Goal: Task Accomplishment & Management: Manage account settings

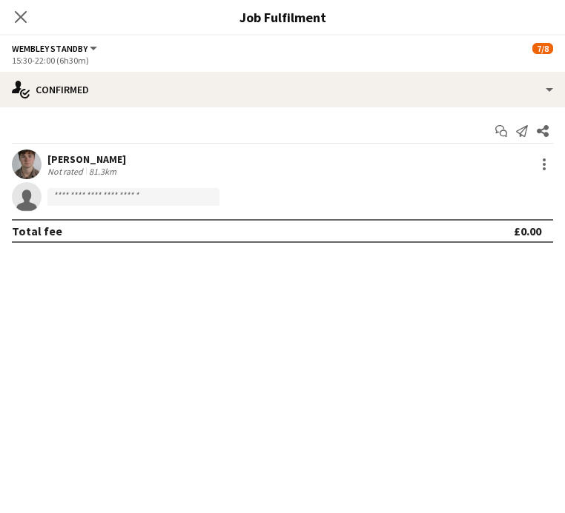
scroll to position [3, 0]
click at [25, 17] on icon "Close pop-in" at bounding box center [20, 17] width 14 height 14
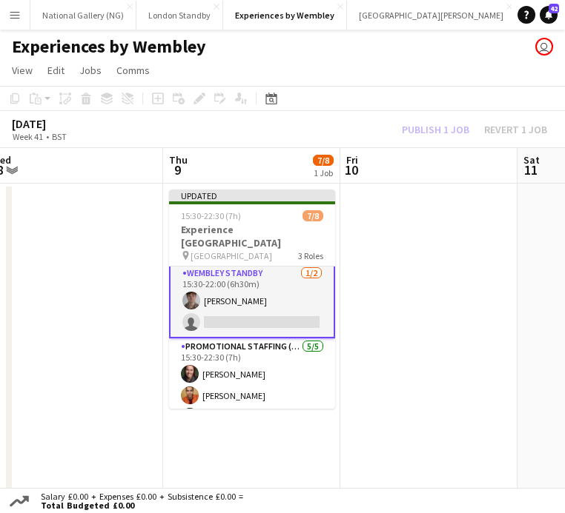
click at [413, 139] on div "[DATE] Week 41 • BST Publish 1 job Revert 1 job" at bounding box center [282, 129] width 565 height 37
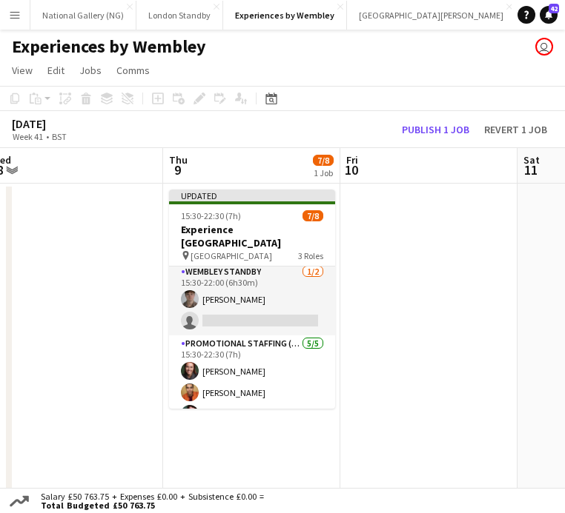
scroll to position [1, 0]
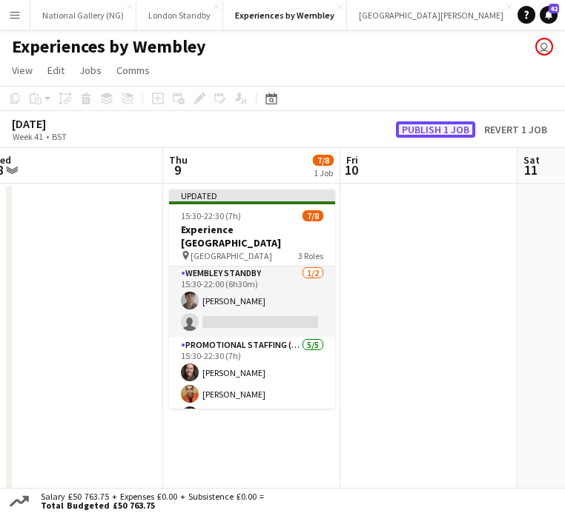
click at [428, 127] on button "Publish 1 job" at bounding box center [435, 130] width 79 height 16
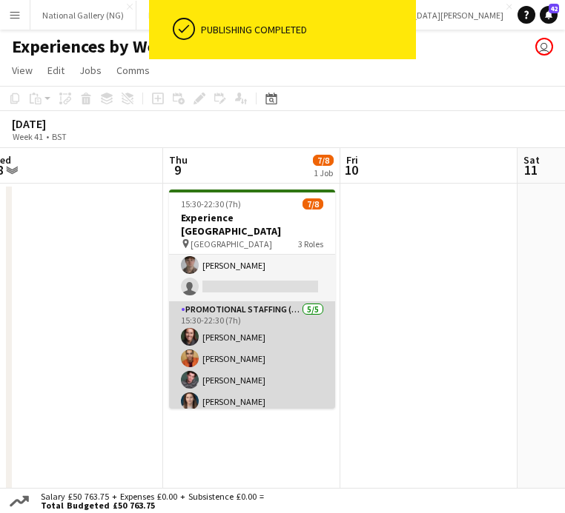
scroll to position [0, 0]
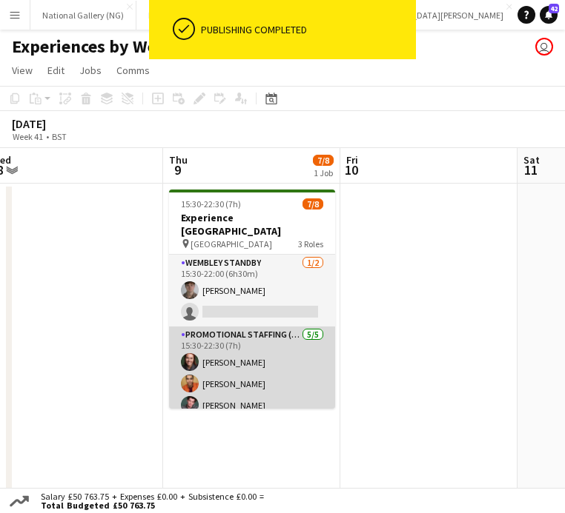
click at [262, 365] on app-card-role "Promotional Staffing (Brand Ambassadors) [DATE] 15:30-22:30 (7h) [PERSON_NAME] …" at bounding box center [252, 395] width 166 height 136
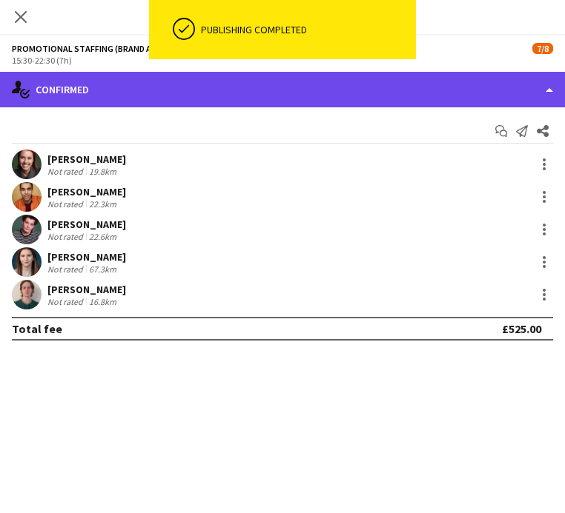
click at [327, 93] on div "single-neutral-actions-check-2 Confirmed" at bounding box center [282, 90] width 565 height 36
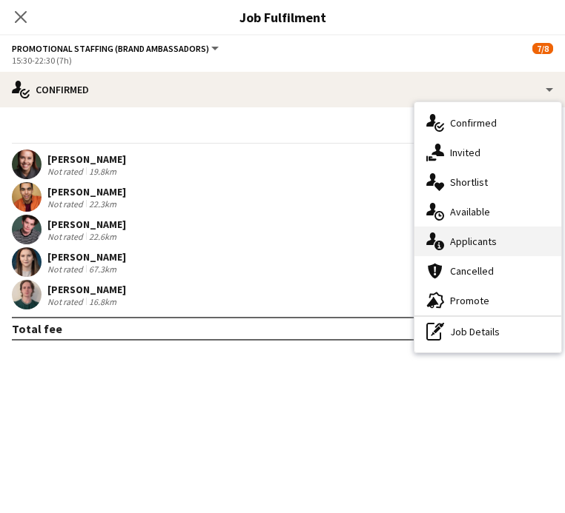
click at [454, 236] on span "Applicants" at bounding box center [473, 241] width 47 height 13
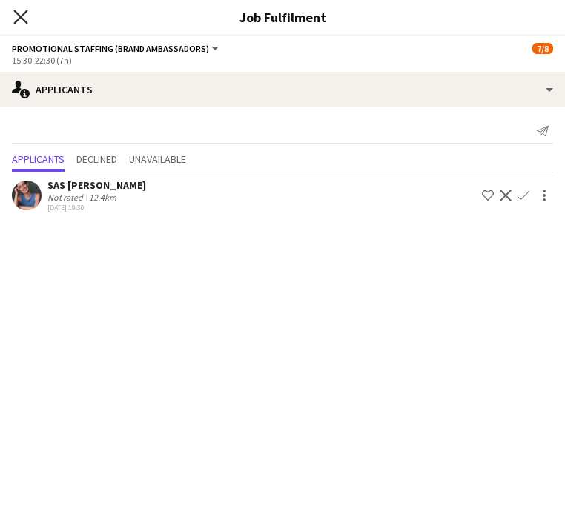
click at [19, 18] on icon at bounding box center [20, 17] width 14 height 14
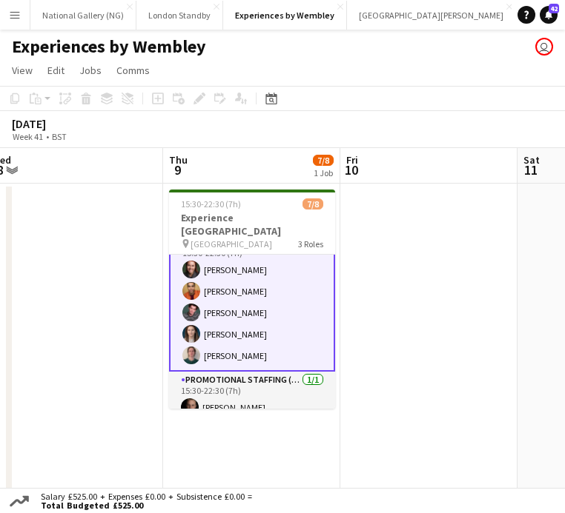
click at [114, 318] on app-date-cell at bounding box center [74, 344] width 177 height 321
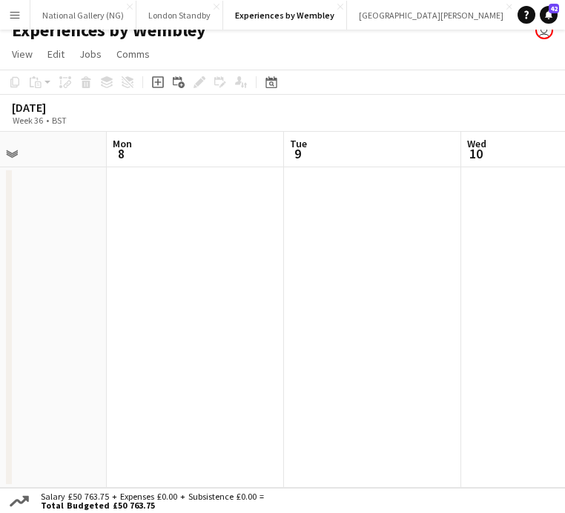
scroll to position [0, 319]
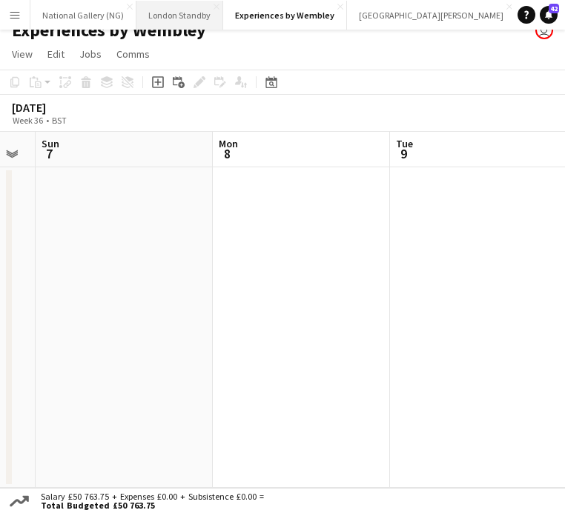
click at [173, 15] on button "London Standby Close" at bounding box center [179, 15] width 87 height 29
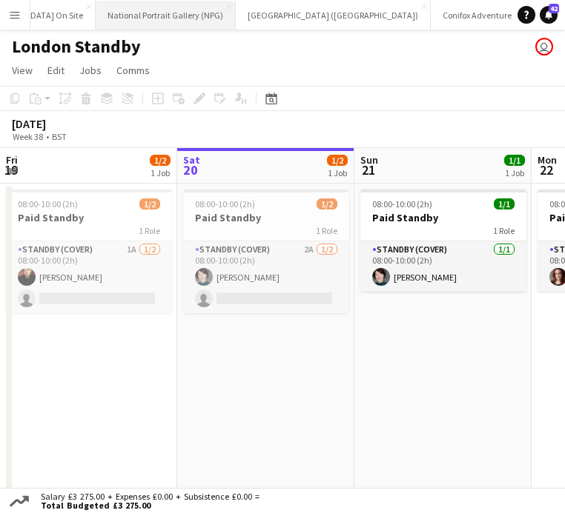
scroll to position [0, 702]
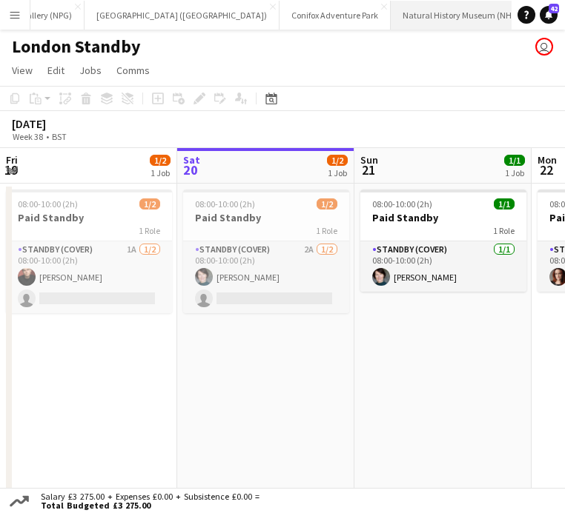
click at [390, 15] on button "Natural History Museum (NHM) Close" at bounding box center [461, 15] width 143 height 29
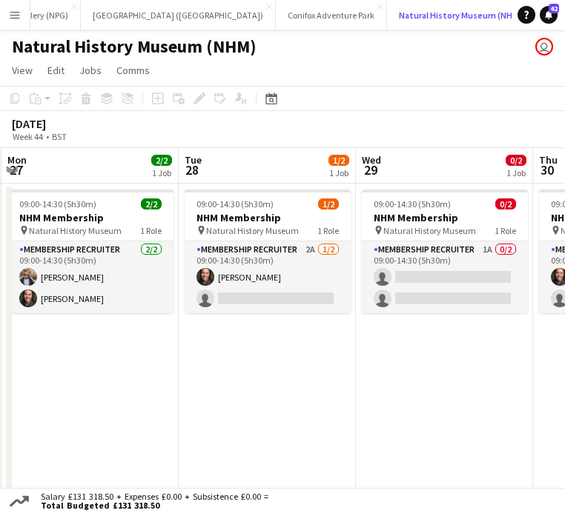
scroll to position [0, 565]
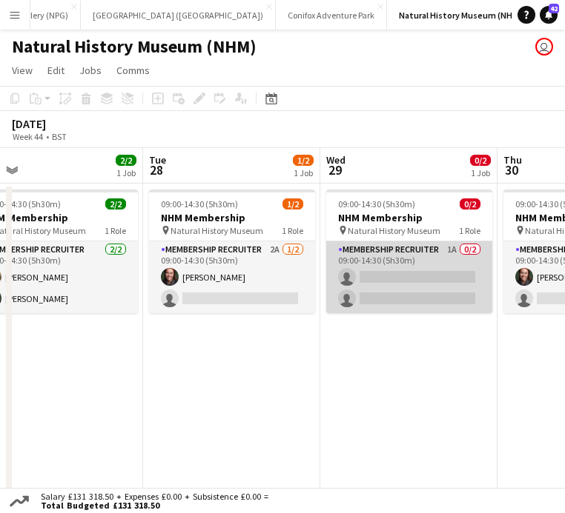
click at [396, 264] on app-card-role "Membership Recruiter 1A 0/2 09:00-14:30 (5h30m) single-neutral-actions single-n…" at bounding box center [409, 278] width 166 height 72
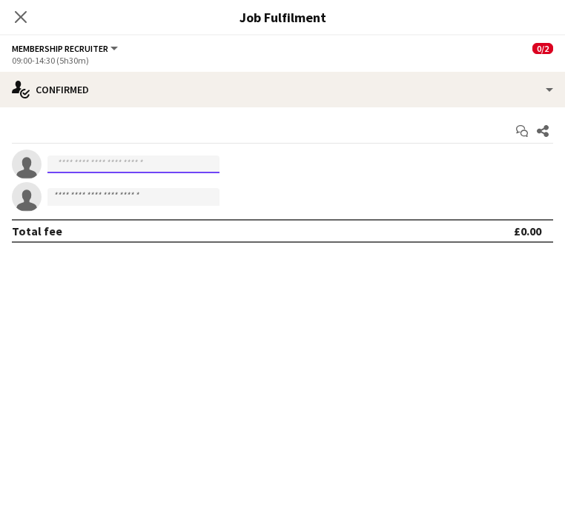
click at [168, 167] on input at bounding box center [133, 165] width 172 height 18
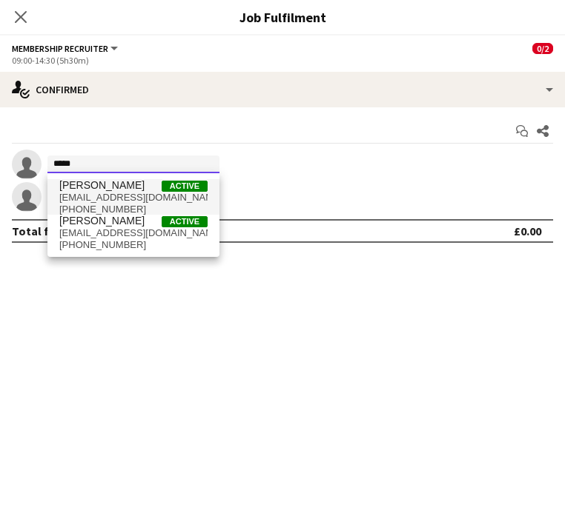
type input "*****"
click at [147, 199] on span "[EMAIL_ADDRESS][DOMAIN_NAME]" at bounding box center [133, 198] width 148 height 12
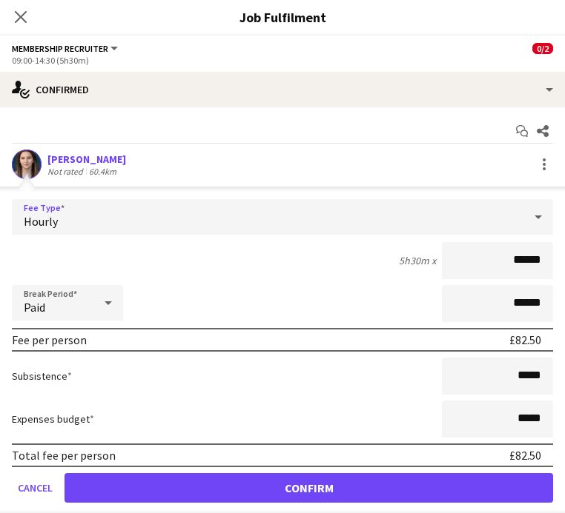
click at [110, 219] on div "Hourly" at bounding box center [267, 217] width 511 height 36
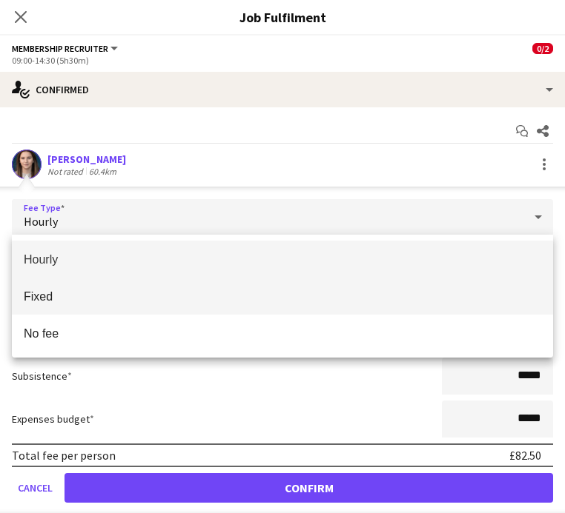
click at [110, 305] on mat-option "Fixed" at bounding box center [282, 296] width 541 height 37
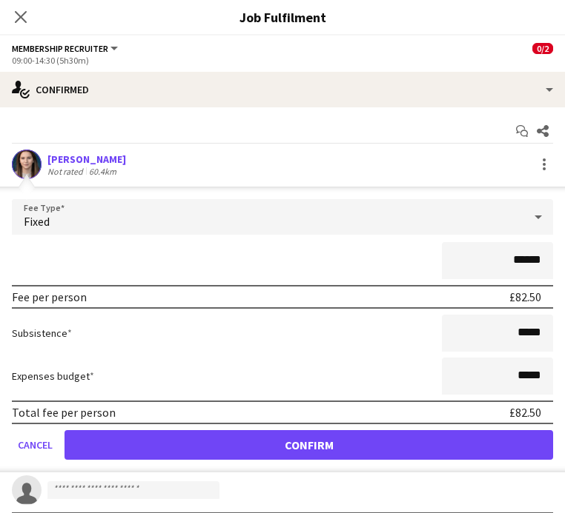
drag, startPoint x: 545, startPoint y: 262, endPoint x: 513, endPoint y: 262, distance: 31.1
click at [513, 262] on input "******" at bounding box center [497, 260] width 111 height 37
type input "*******"
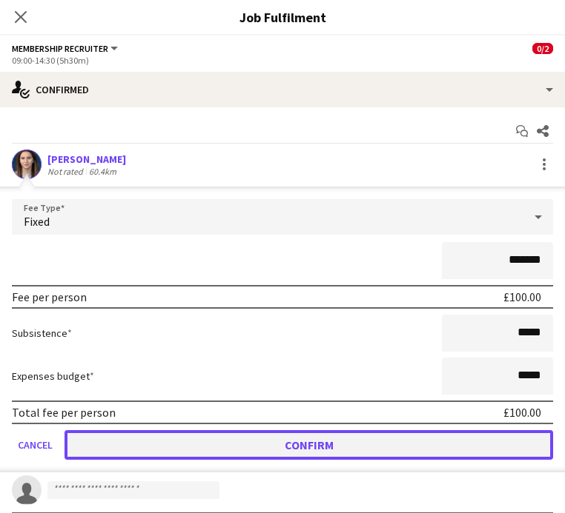
click at [334, 457] on button "Confirm" at bounding box center [308, 445] width 488 height 30
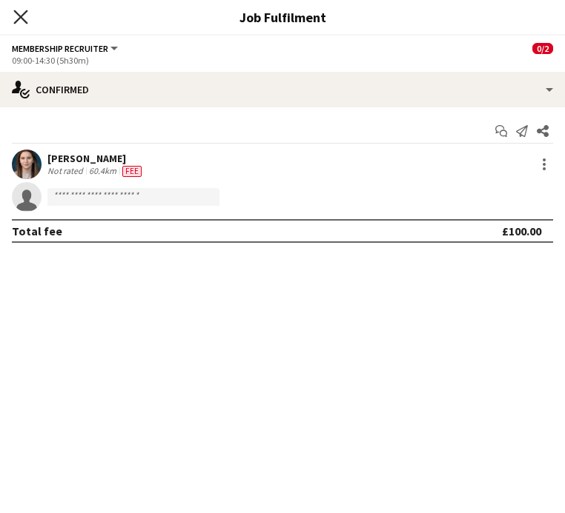
click at [25, 19] on icon "Close pop-in" at bounding box center [20, 17] width 14 height 14
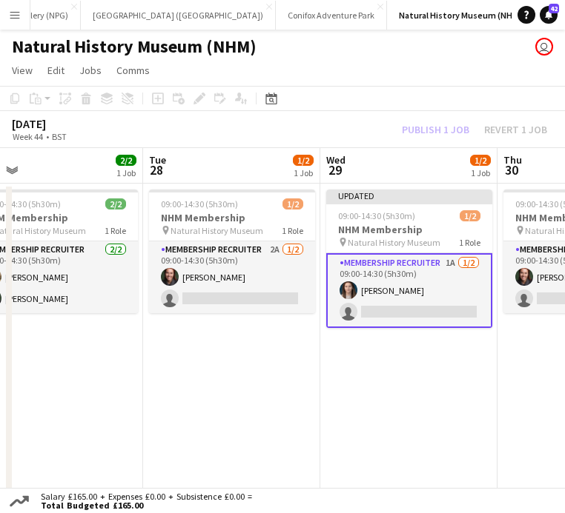
click at [444, 132] on div "Publish 1 job Revert 1 job" at bounding box center [474, 130] width 181 height 16
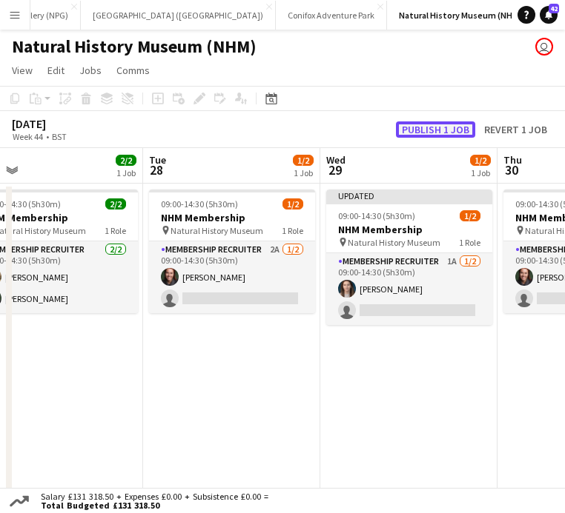
click at [440, 130] on button "Publish 1 job" at bounding box center [435, 130] width 79 height 16
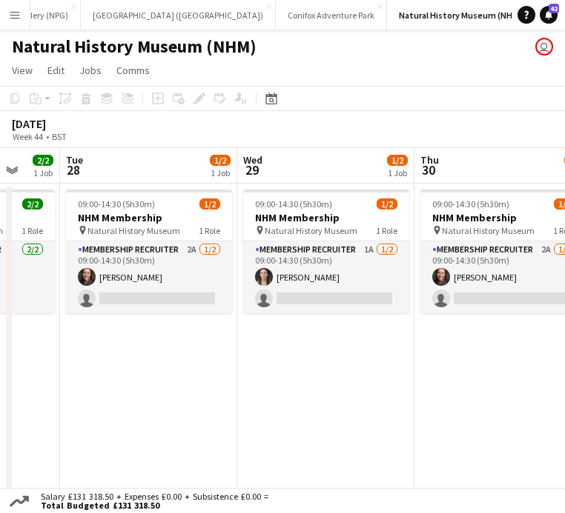
scroll to position [0, 429]
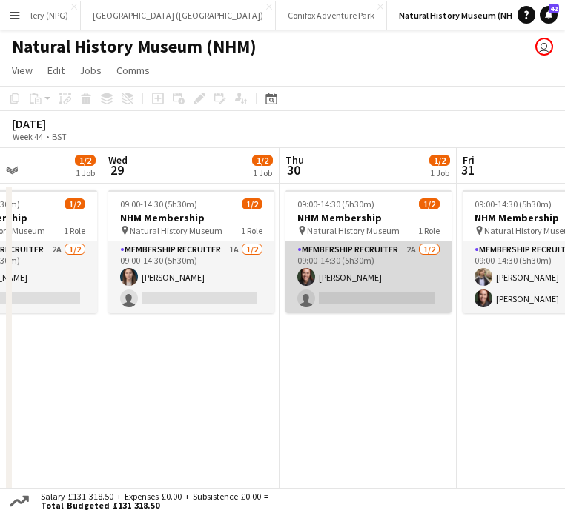
click at [383, 283] on app-card-role "Membership Recruiter 2A [DATE] 09:00-14:30 (5h30m) [PERSON_NAME] single-neutral…" at bounding box center [368, 278] width 166 height 72
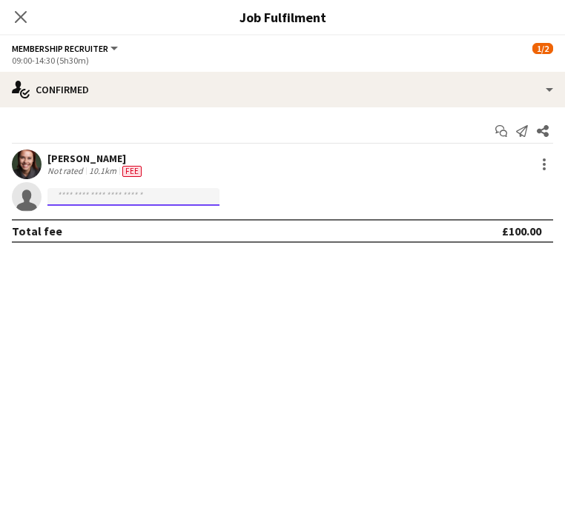
click at [99, 202] on input at bounding box center [133, 197] width 172 height 18
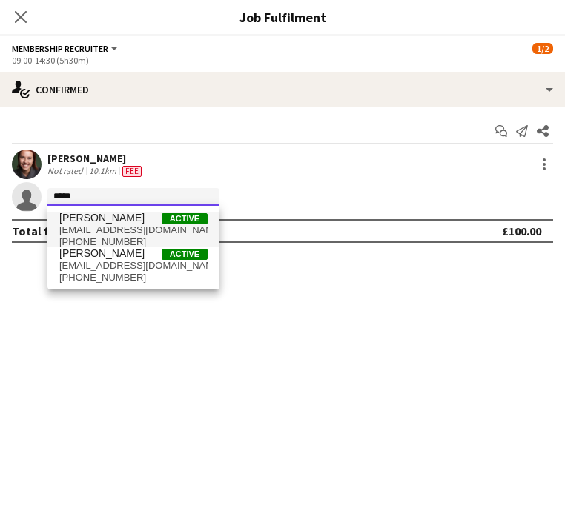
type input "*****"
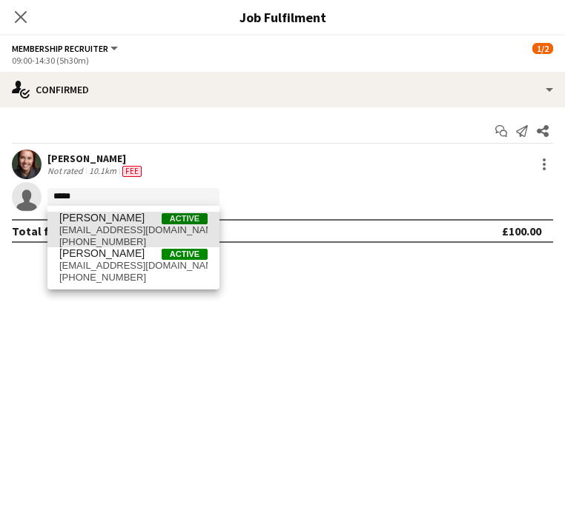
click at [96, 222] on span "[PERSON_NAME]" at bounding box center [101, 218] width 85 height 13
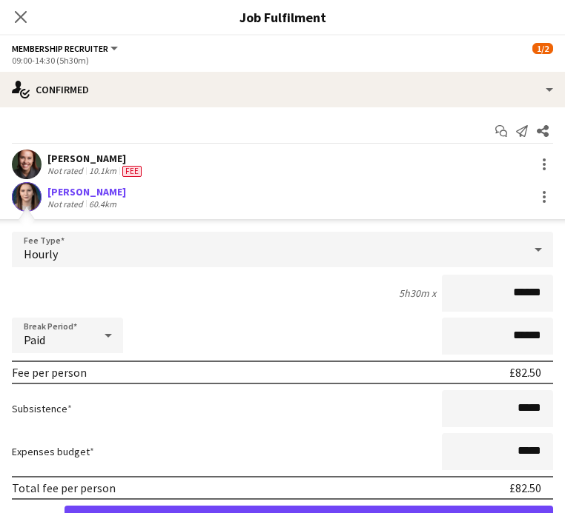
click at [420, 245] on div "Hourly" at bounding box center [267, 250] width 511 height 36
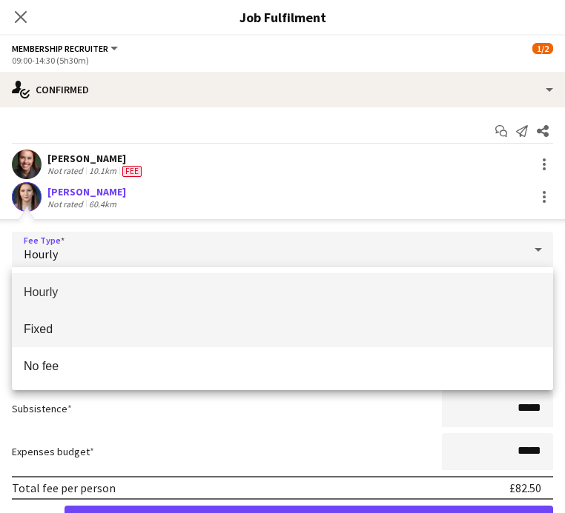
click at [302, 330] on span "Fixed" at bounding box center [282, 329] width 517 height 14
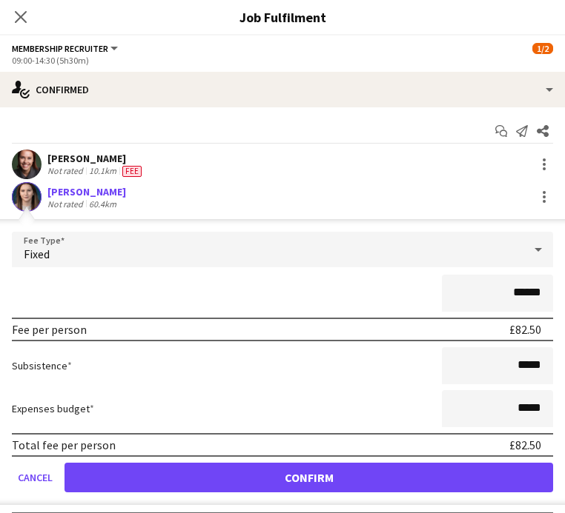
drag, startPoint x: 546, startPoint y: 296, endPoint x: 485, endPoint y: 295, distance: 61.5
click at [485, 295] on input "******" at bounding box center [497, 293] width 111 height 37
type input "*******"
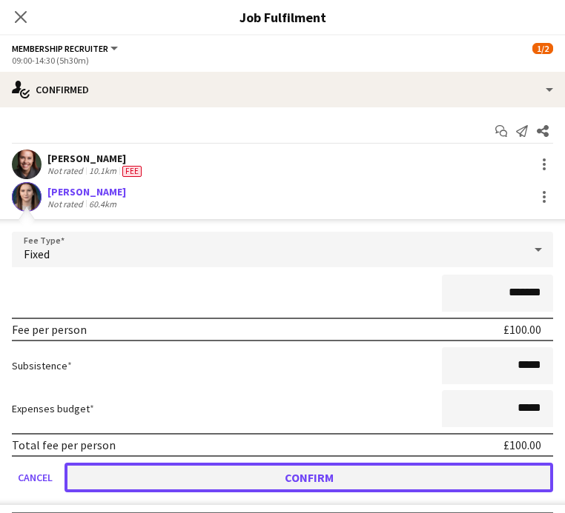
click at [388, 475] on button "Confirm" at bounding box center [308, 478] width 488 height 30
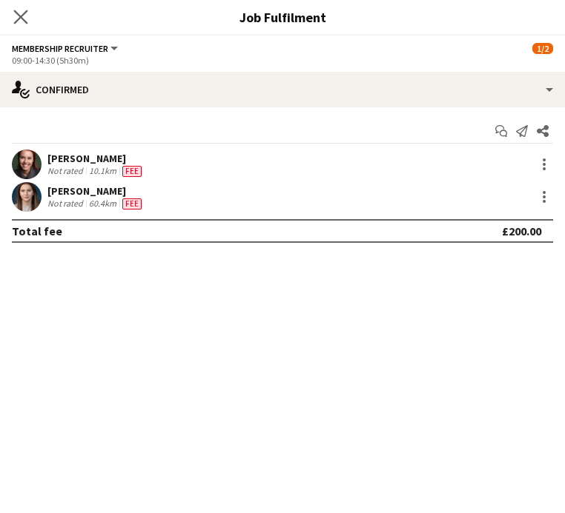
click at [28, 19] on app-icon "Close pop-in" at bounding box center [20, 17] width 21 height 21
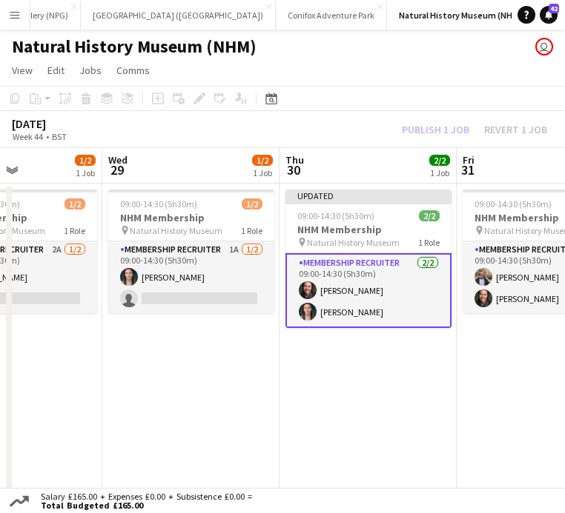
click at [430, 138] on div "[DATE] Week 44 • BST Publish 1 job Revert 1 job" at bounding box center [282, 129] width 565 height 37
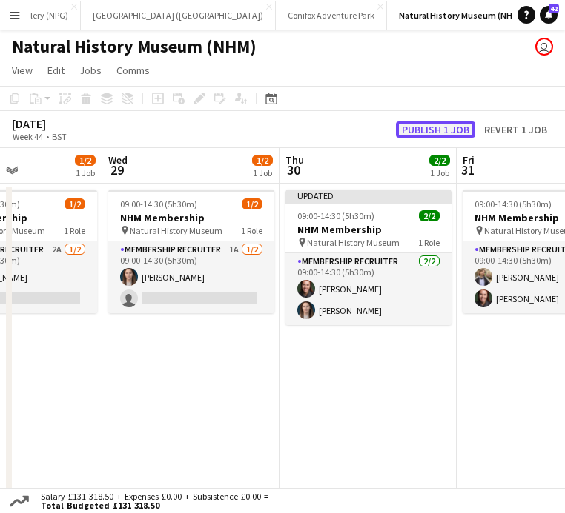
click at [437, 124] on button "Publish 1 job" at bounding box center [435, 130] width 79 height 16
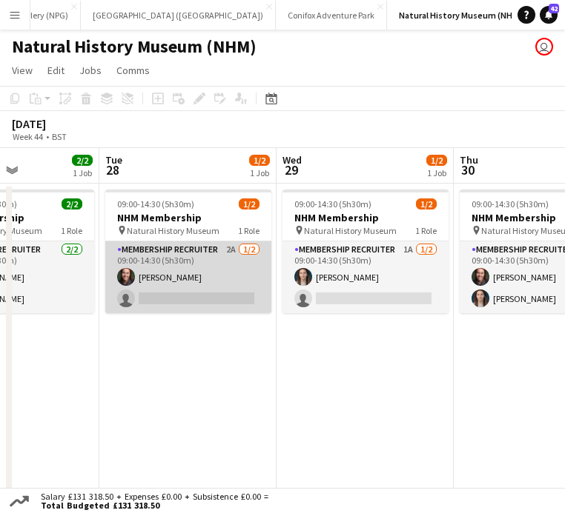
scroll to position [0, 456]
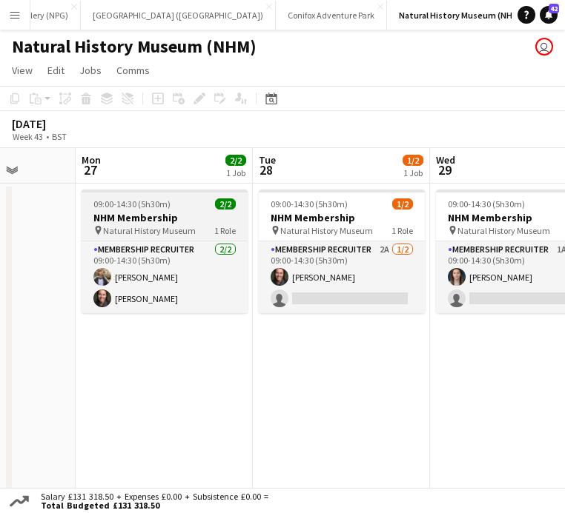
click at [176, 211] on h3 "NHM Membership" at bounding box center [165, 217] width 166 height 13
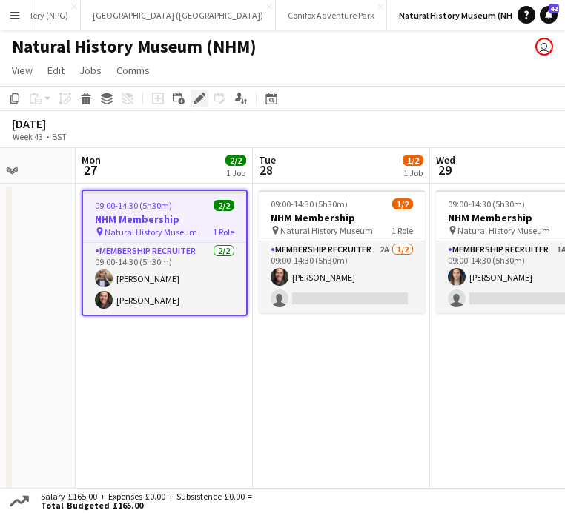
click at [198, 103] on icon "Edit" at bounding box center [199, 99] width 12 height 12
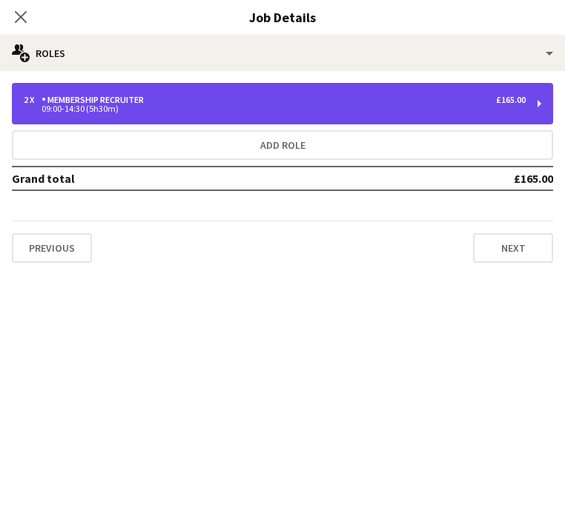
click at [250, 93] on div "2 x Membership Recruiter £165.00 09:00-14:30 (5h30m)" at bounding box center [282, 103] width 541 height 41
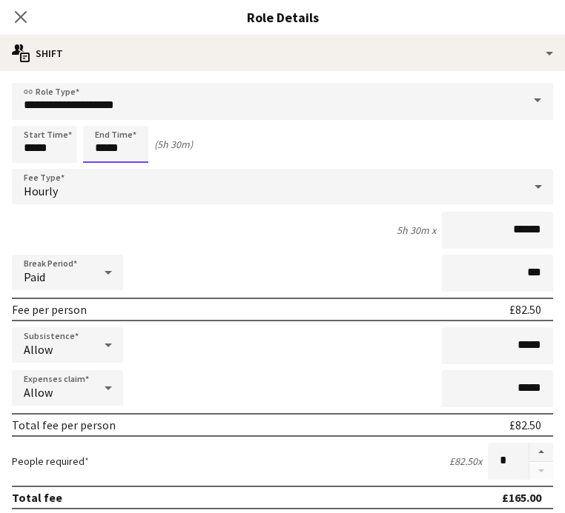
click at [106, 149] on input "*****" at bounding box center [115, 144] width 65 height 37
type input "*****"
click at [184, 21] on h3 "Role Details" at bounding box center [282, 16] width 565 height 19
click at [25, 16] on icon "Close pop-in" at bounding box center [20, 17] width 14 height 14
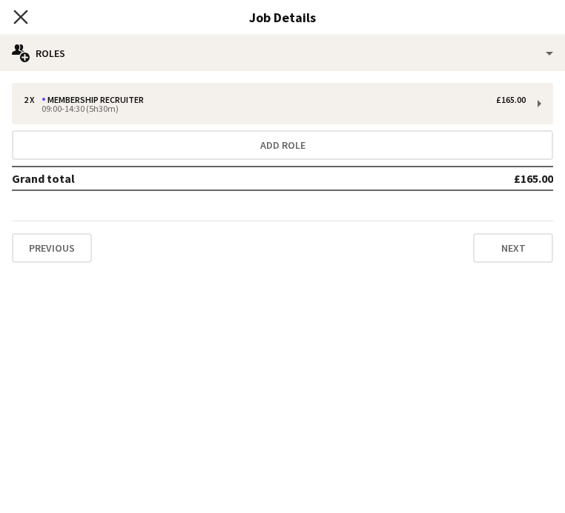
click at [24, 16] on icon "Close pop-in" at bounding box center [20, 17] width 14 height 14
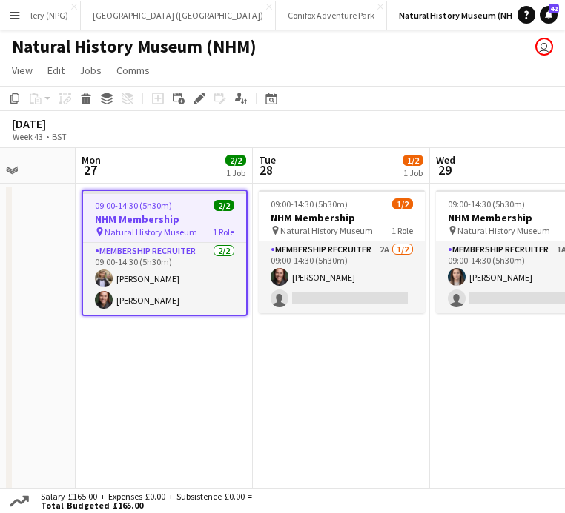
click at [322, 126] on div "[DATE] Week 43 • BST" at bounding box center [282, 129] width 565 height 37
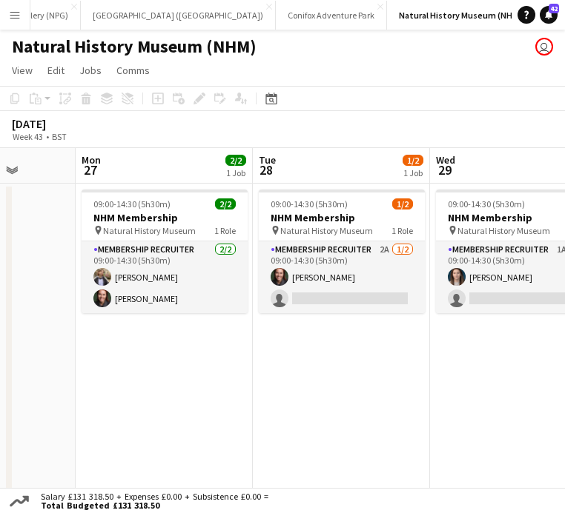
click at [319, 390] on app-date-cell "09:00-14:30 (5h30m) 1/2 NHM Membership pin Natural History Museum 1 Role Member…" at bounding box center [341, 344] width 177 height 321
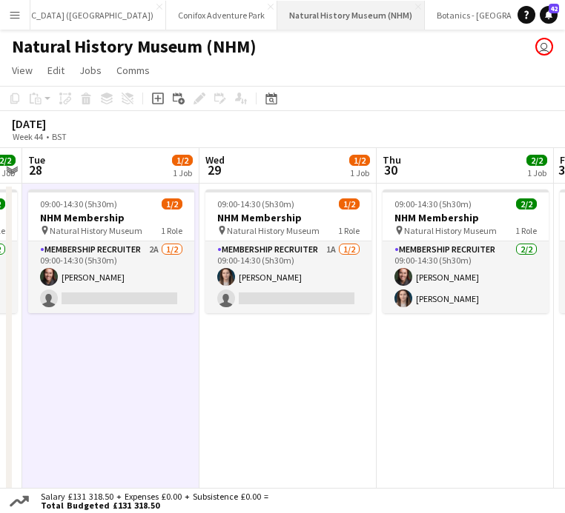
scroll to position [0, 0]
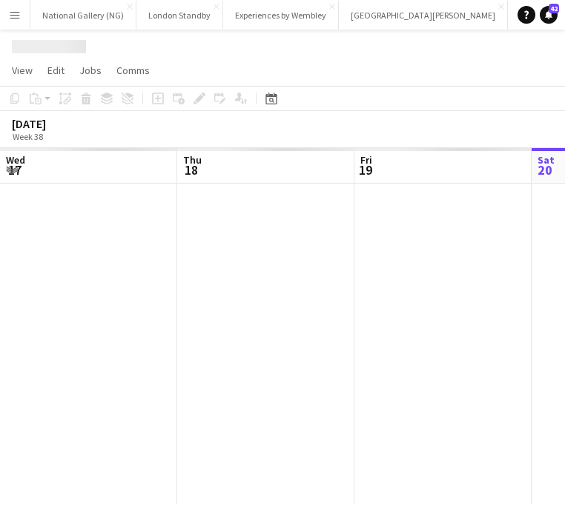
scroll to position [0, 354]
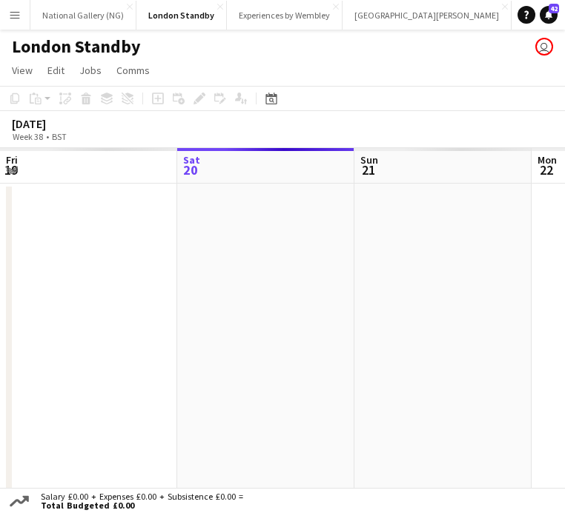
click at [21, 9] on button "Menu" at bounding box center [15, 15] width 30 height 30
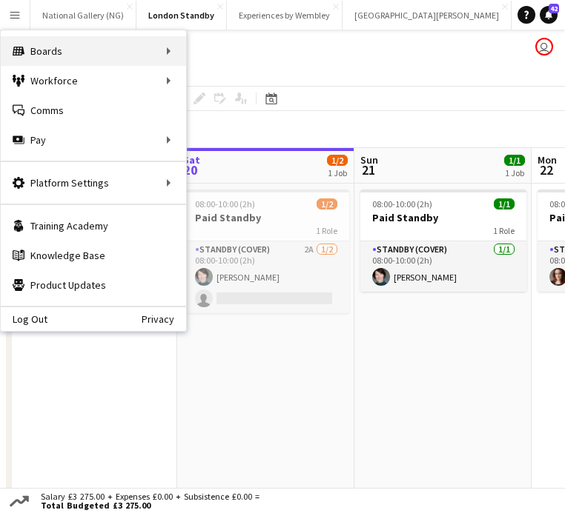
click at [93, 56] on div "Boards Boards" at bounding box center [93, 51] width 185 height 30
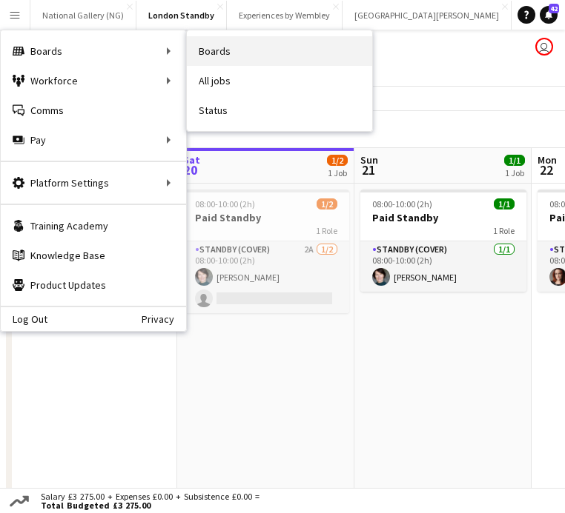
click at [267, 56] on link "Boards" at bounding box center [279, 51] width 185 height 30
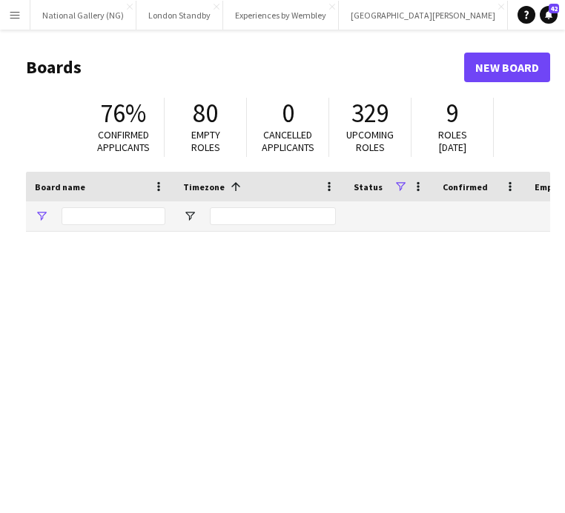
type input "***"
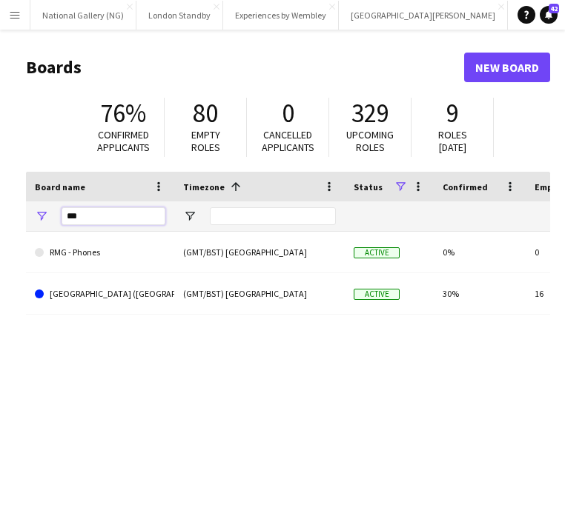
drag, startPoint x: 110, startPoint y: 216, endPoint x: 39, endPoint y: 207, distance: 71.6
click at [39, 207] on div "***" at bounding box center [100, 217] width 148 height 30
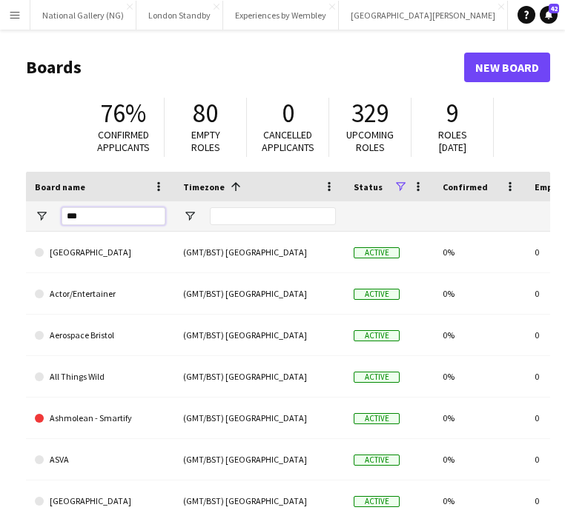
type input "***"
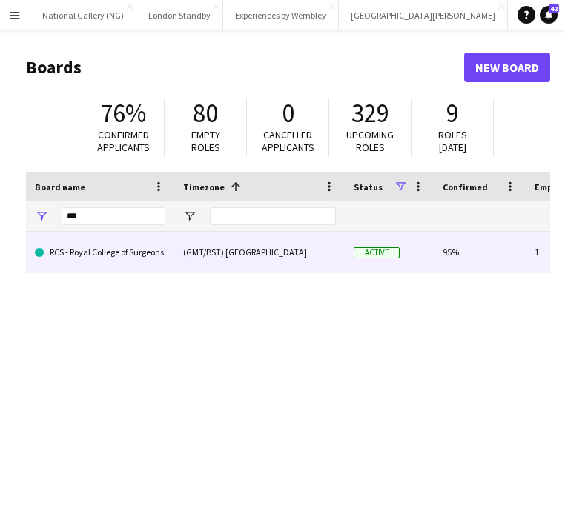
click at [107, 257] on link "RCS - Royal College of Surgeons" at bounding box center [100, 252] width 130 height 41
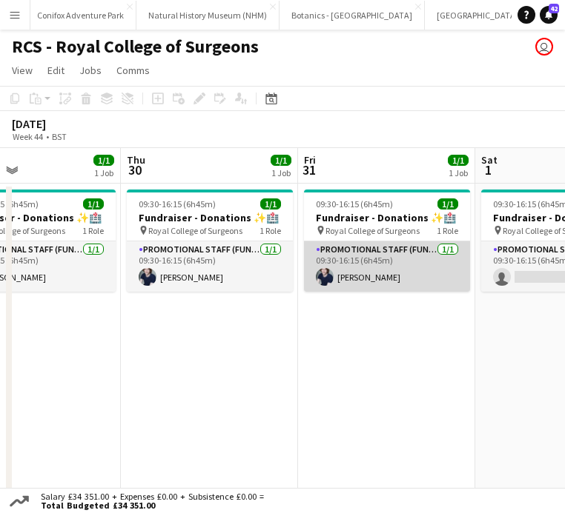
scroll to position [0, 412]
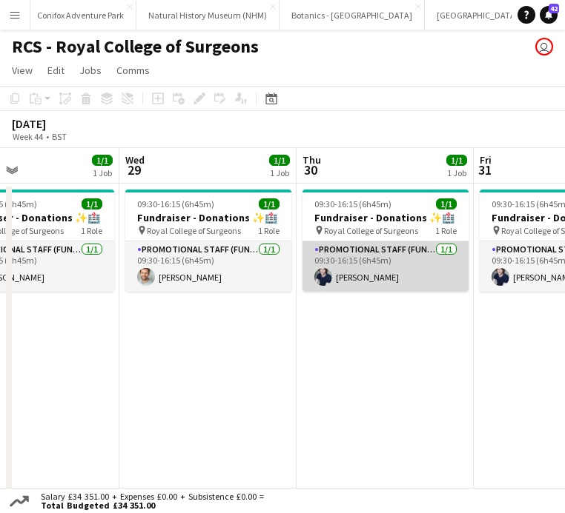
click at [371, 256] on app-card-role "Promotional Staff (Fundraiser) [DATE] 09:30-16:15 (6h45m) [PERSON_NAME]" at bounding box center [385, 267] width 166 height 50
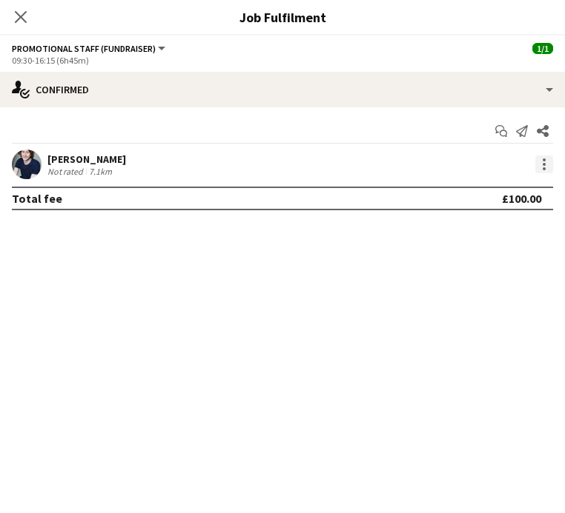
click at [545, 164] on div at bounding box center [543, 164] width 3 height 3
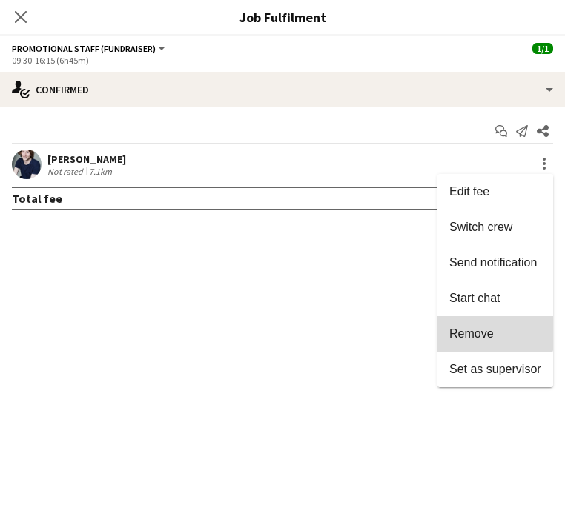
click at [491, 322] on button "Remove" at bounding box center [495, 334] width 116 height 36
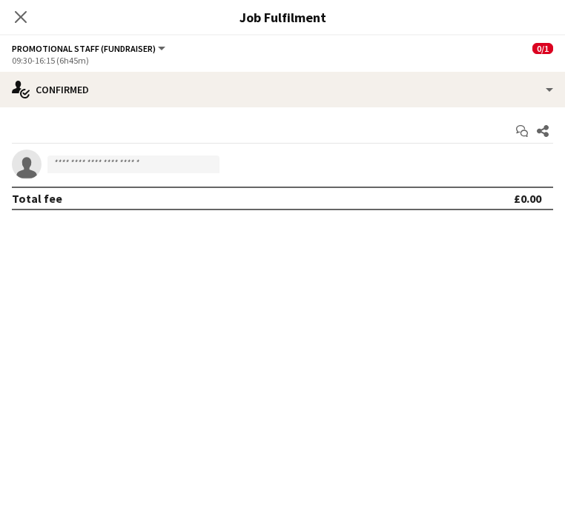
click at [164, 144] on div "Start chat Share single-neutral-actions Total fee £0.00" at bounding box center [282, 164] width 565 height 115
click at [27, 10] on app-icon "Close pop-in" at bounding box center [20, 17] width 21 height 21
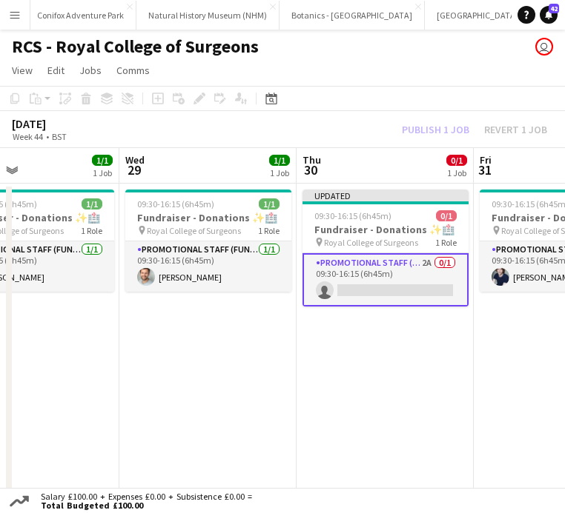
click at [467, 135] on div "Publish 1 job Revert 1 job" at bounding box center [474, 130] width 181 height 16
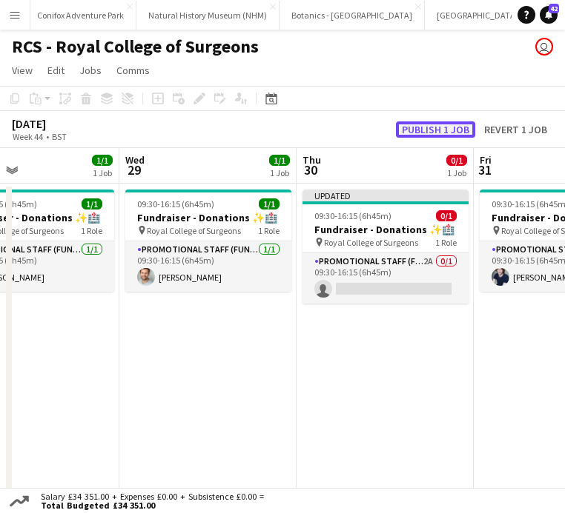
click at [462, 132] on button "Publish 1 job" at bounding box center [435, 130] width 79 height 16
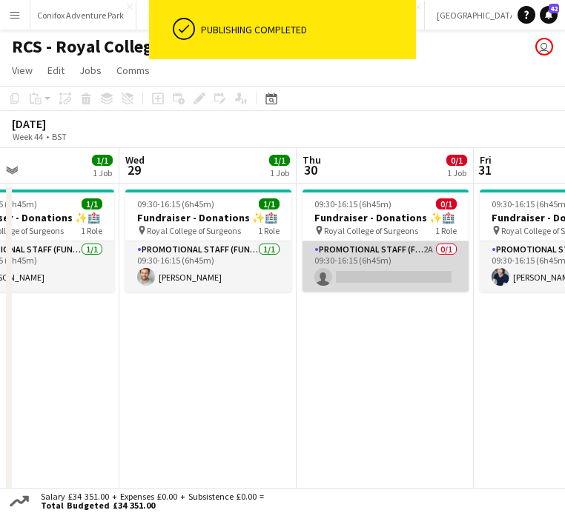
click at [402, 275] on app-card-role "Promotional Staff (Fundraiser) 2A 0/1 09:30-16:15 (6h45m) single-neutral-actions" at bounding box center [385, 267] width 166 height 50
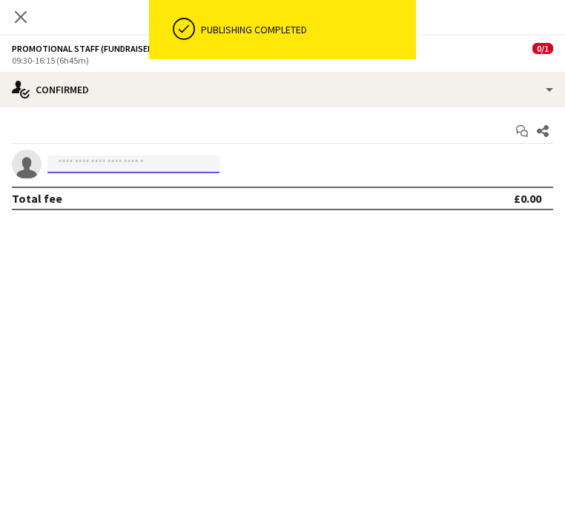
click at [151, 161] on input at bounding box center [133, 165] width 172 height 18
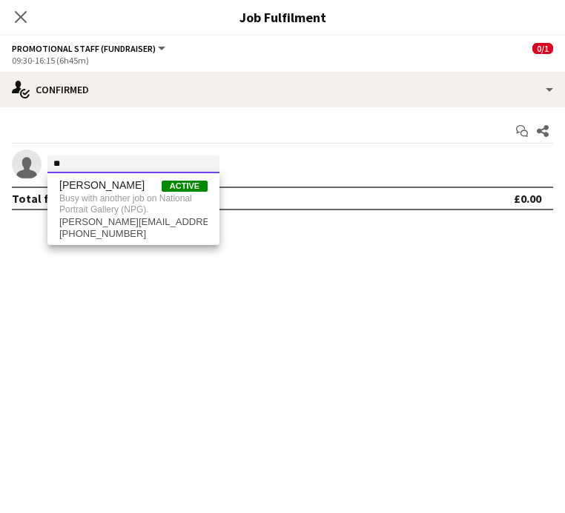
type input "*"
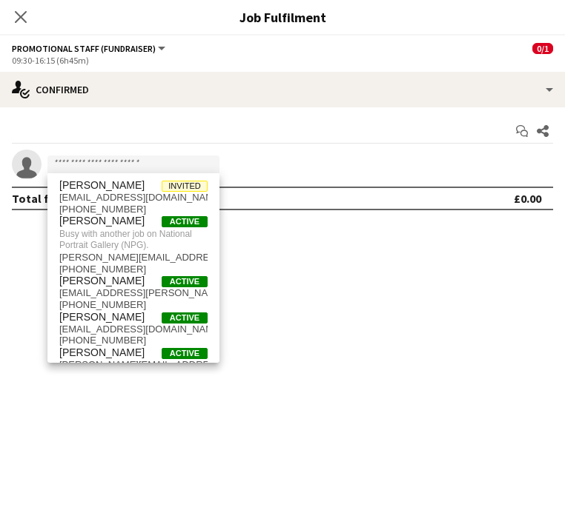
click at [248, 271] on mat-expansion-panel "check Confirmed Start chat Share single-neutral-actions Total fee £0.00" at bounding box center [282, 310] width 565 height 406
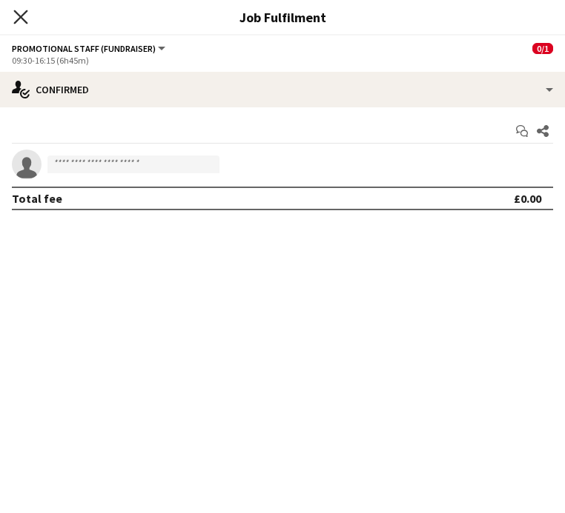
click at [24, 20] on icon at bounding box center [20, 17] width 14 height 14
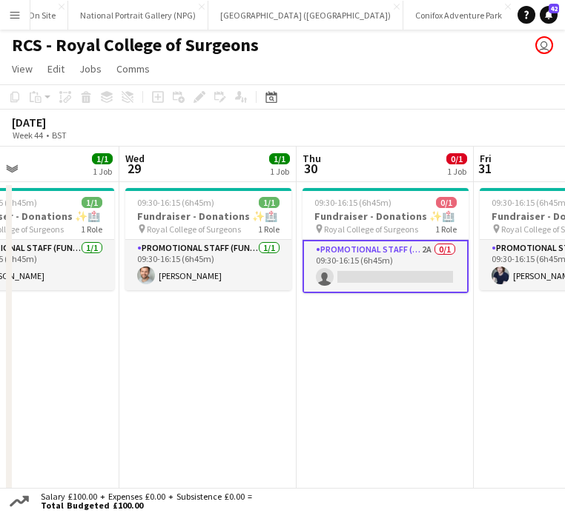
scroll to position [0, 0]
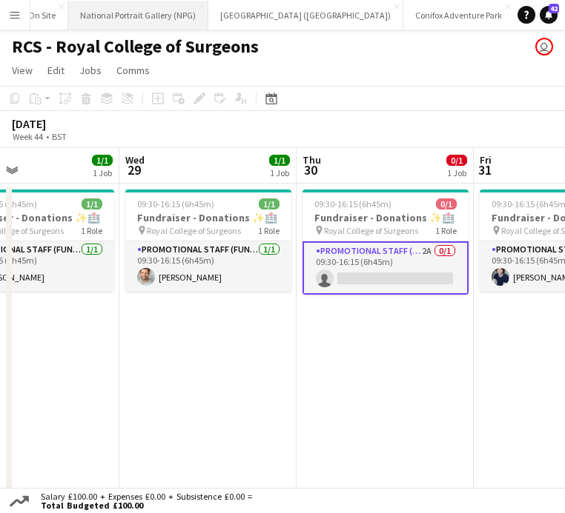
click at [95, 10] on button "National Portrait Gallery (NPG) Close" at bounding box center [138, 15] width 140 height 29
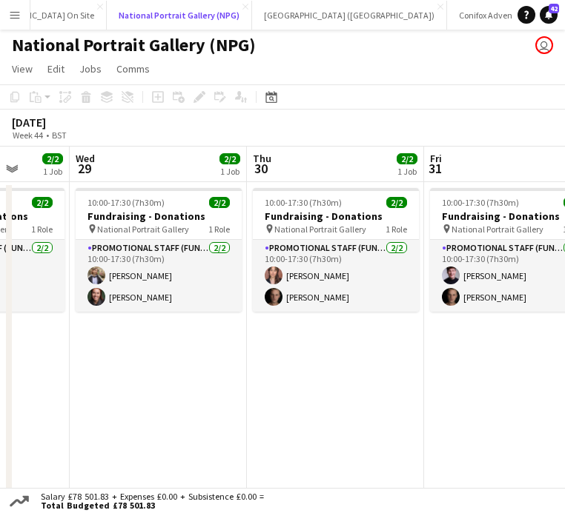
scroll to position [0, 461]
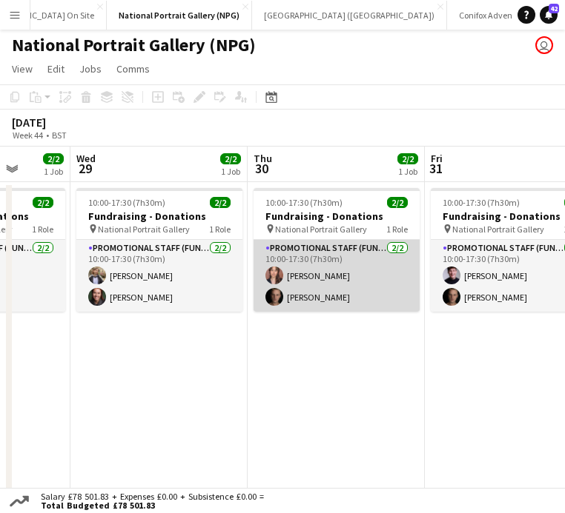
click at [316, 293] on app-card-role "Promotional Staff (Fundraiser) [DATE] 10:00-17:30 (7h30m) [PERSON_NAME] [PERSON…" at bounding box center [336, 276] width 166 height 72
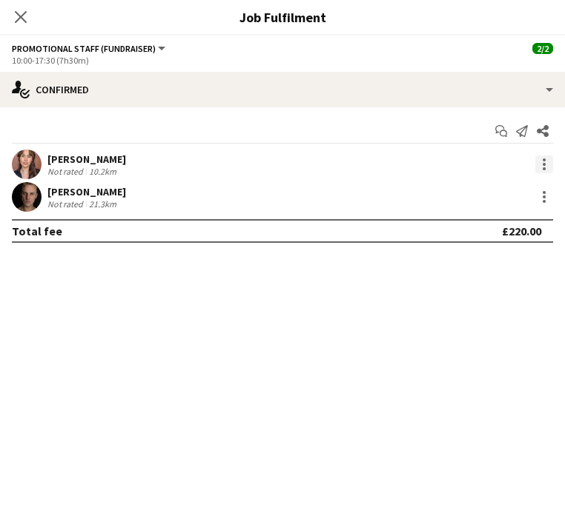
click at [551, 167] on div at bounding box center [544, 165] width 18 height 18
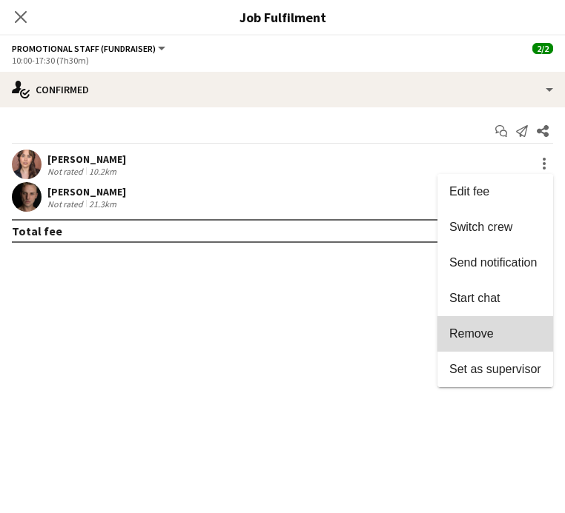
click at [493, 338] on span "Remove" at bounding box center [471, 333] width 44 height 13
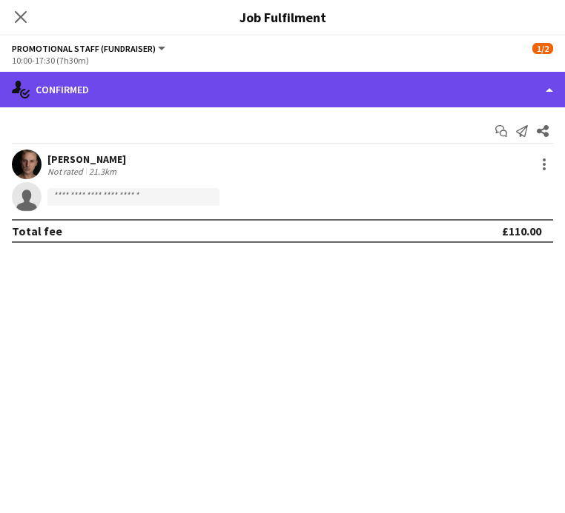
click at [536, 95] on div "single-neutral-actions-check-2 Confirmed" at bounding box center [282, 90] width 565 height 36
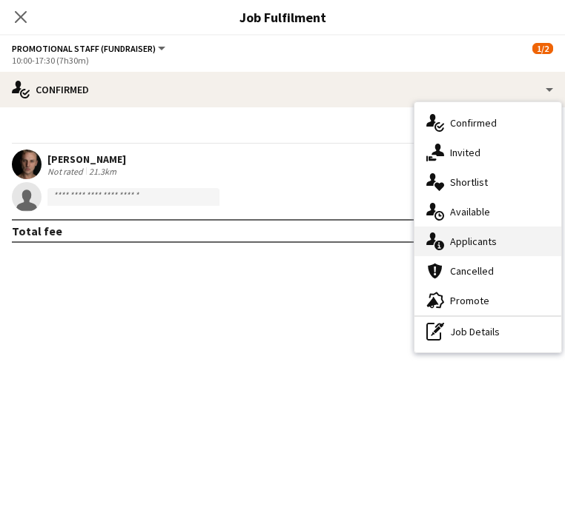
click at [489, 245] on span "Applicants" at bounding box center [473, 241] width 47 height 13
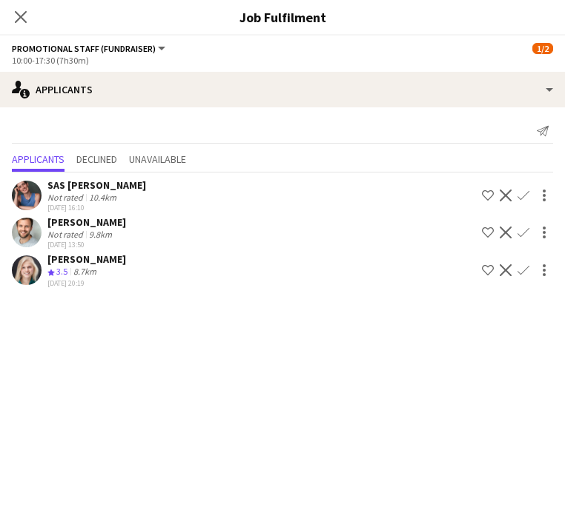
click at [523, 233] on app-icon "Confirm" at bounding box center [523, 233] width 12 height 12
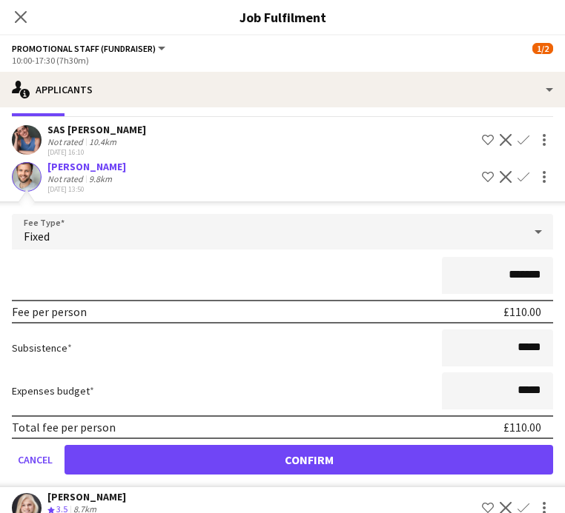
scroll to position [57, 0]
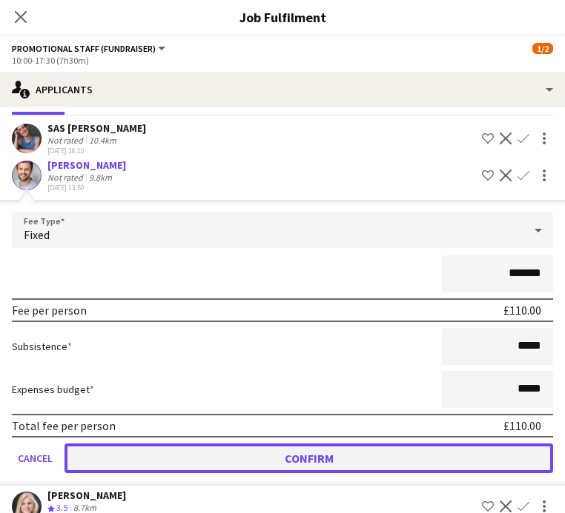
click at [353, 455] on button "Confirm" at bounding box center [308, 459] width 488 height 30
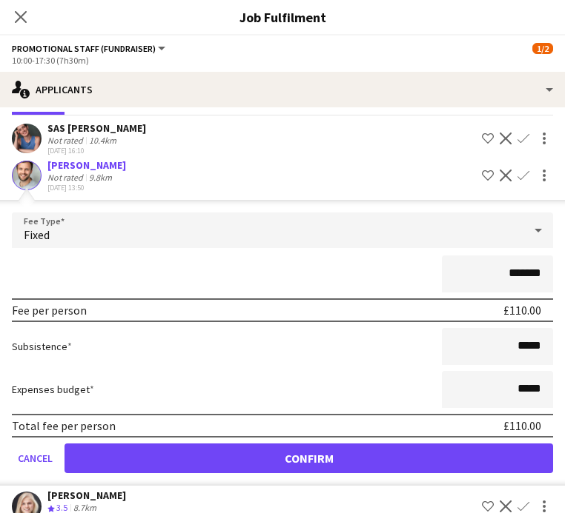
scroll to position [0, 0]
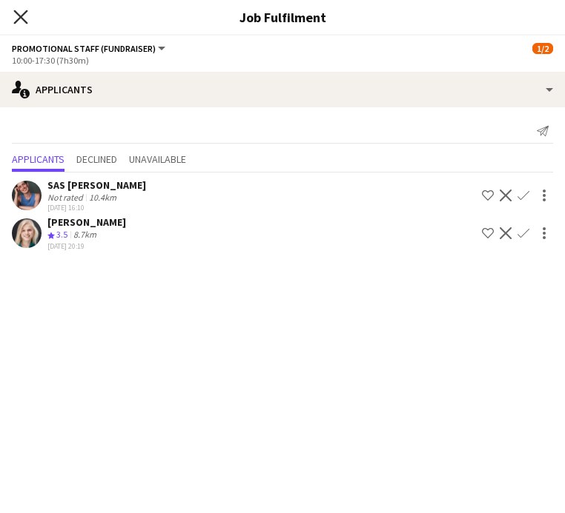
click at [27, 18] on icon "Close pop-in" at bounding box center [20, 17] width 14 height 14
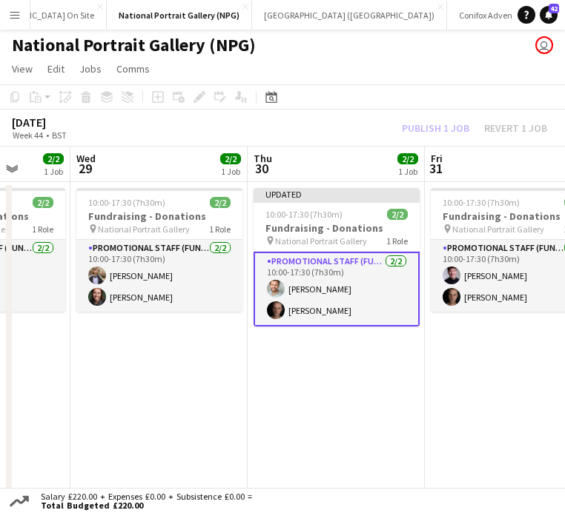
click at [420, 124] on div "Publish 1 job Revert 1 job" at bounding box center [474, 128] width 181 height 16
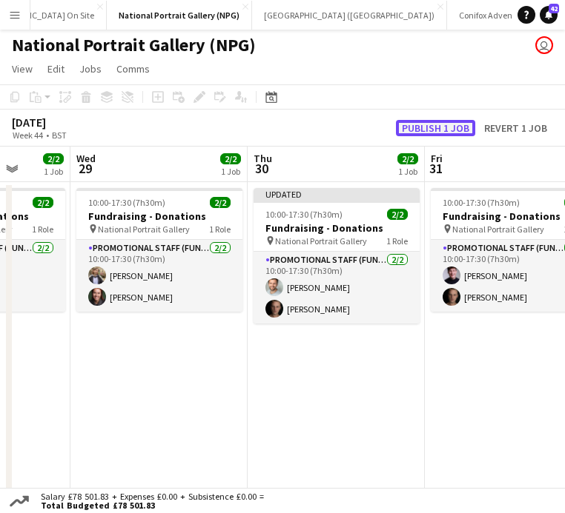
click at [426, 129] on button "Publish 1 job" at bounding box center [435, 128] width 79 height 16
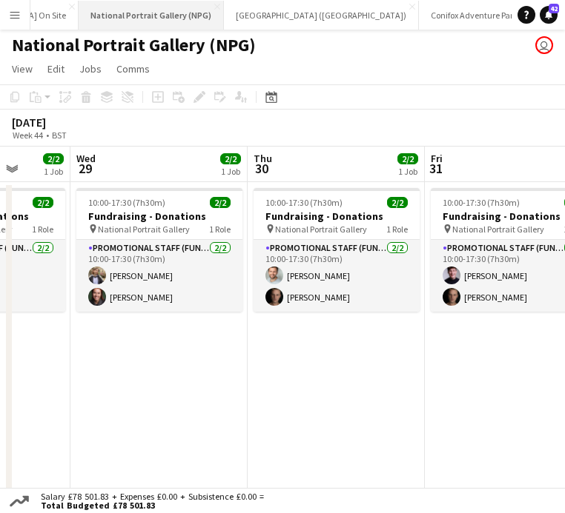
scroll to position [0, 953]
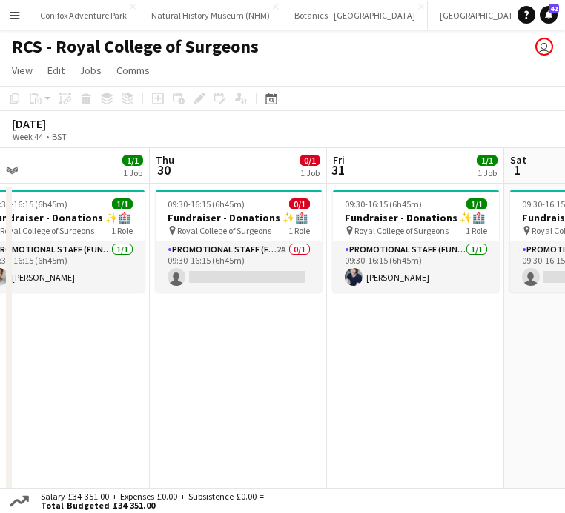
scroll to position [0, 385]
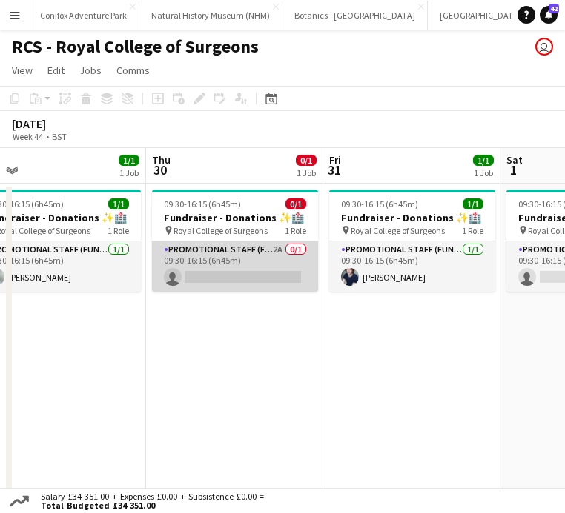
click at [219, 273] on app-card-role "Promotional Staff (Fundraiser) 2A 0/1 09:30-16:15 (6h45m) single-neutral-actions" at bounding box center [235, 267] width 166 height 50
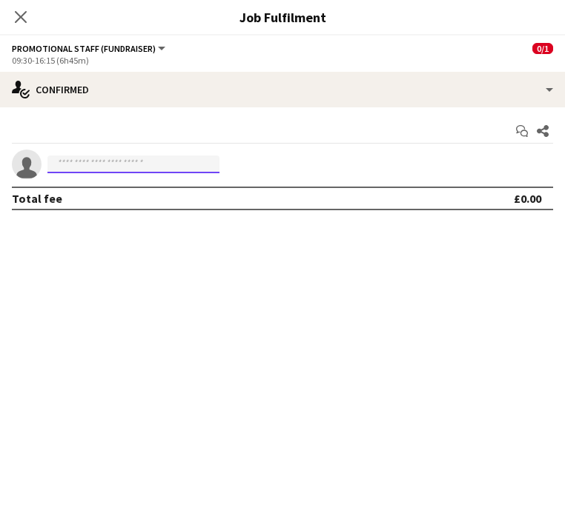
click at [110, 168] on input at bounding box center [133, 165] width 172 height 18
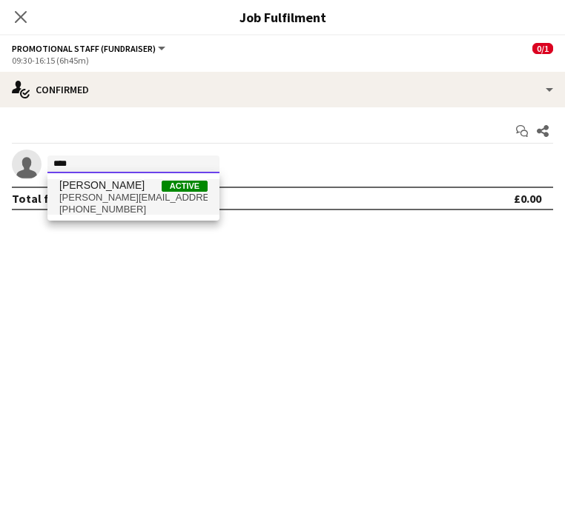
type input "****"
click at [136, 207] on span "[PHONE_NUMBER]" at bounding box center [133, 210] width 148 height 12
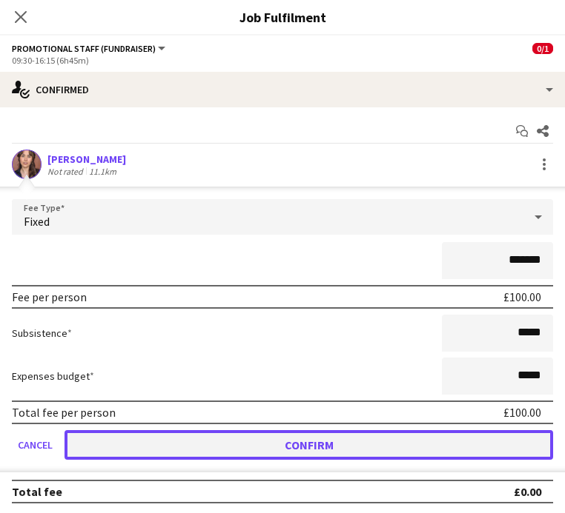
click at [316, 434] on button "Confirm" at bounding box center [308, 445] width 488 height 30
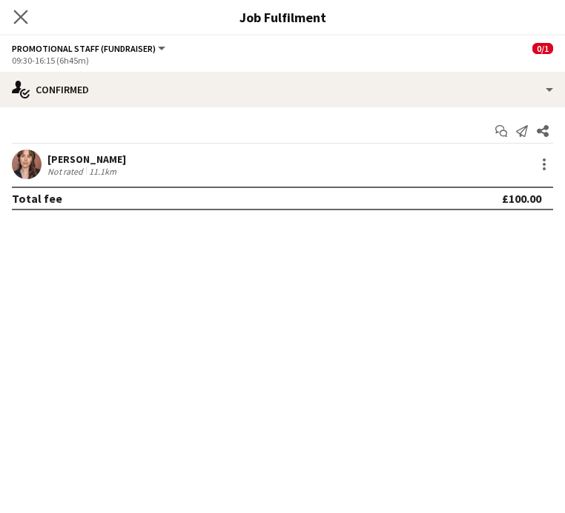
click at [30, 21] on app-icon "Close pop-in" at bounding box center [20, 17] width 21 height 21
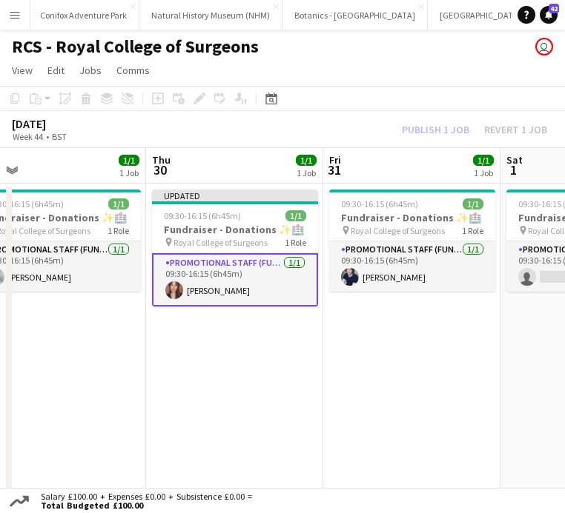
click at [435, 136] on div "Publish 1 job Revert 1 job" at bounding box center [474, 130] width 181 height 16
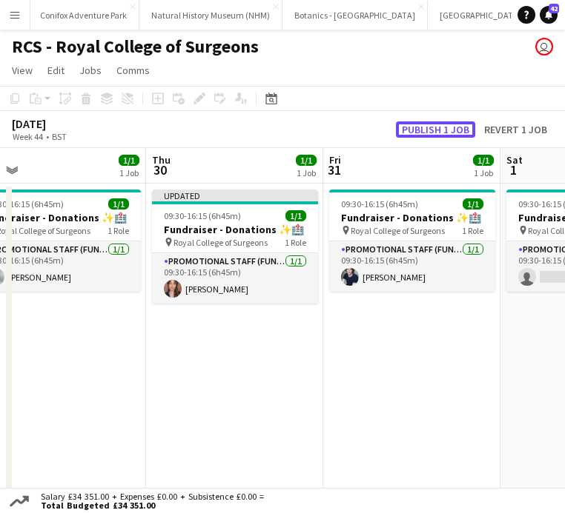
click at [435, 136] on button "Publish 1 job" at bounding box center [435, 130] width 79 height 16
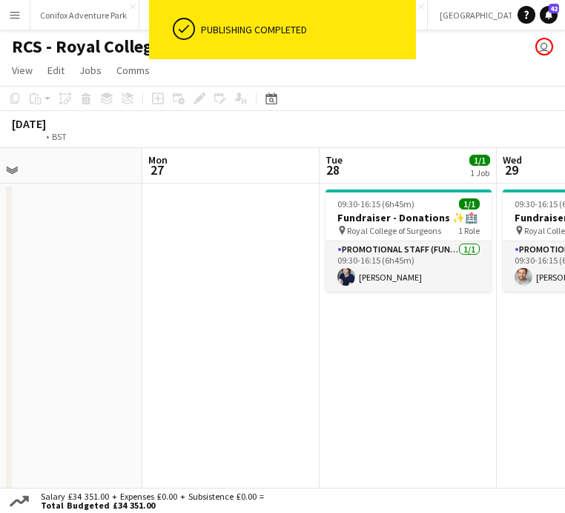
scroll to position [0, 572]
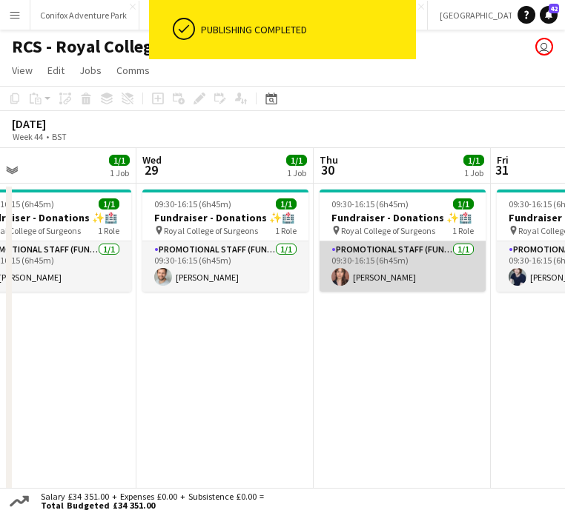
click at [387, 250] on app-card-role "Promotional Staff (Fundraiser) [DATE] 09:30-16:15 (6h45m) [PERSON_NAME]" at bounding box center [402, 267] width 166 height 50
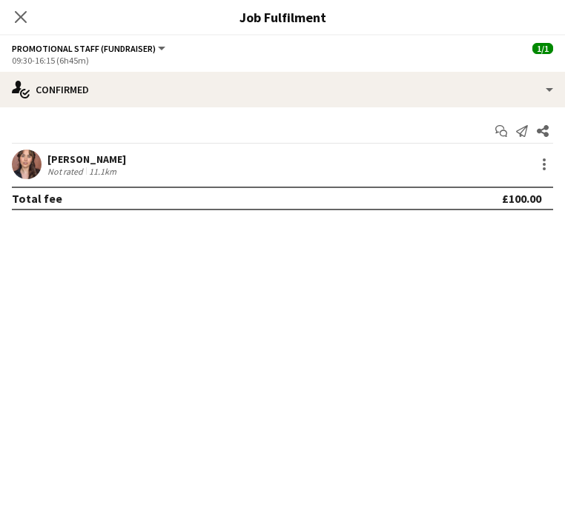
click at [81, 149] on div "Start chat Send notification Share [PERSON_NAME] Not rated 11.1km Total fee £10…" at bounding box center [282, 164] width 565 height 115
click at [80, 156] on div "[PERSON_NAME]" at bounding box center [86, 159] width 79 height 13
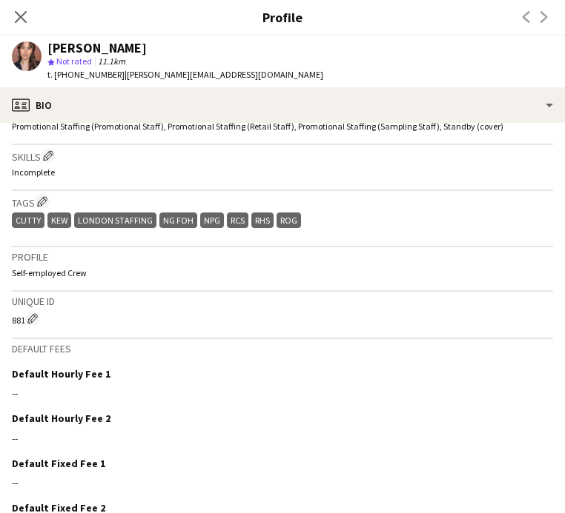
scroll to position [130, 0]
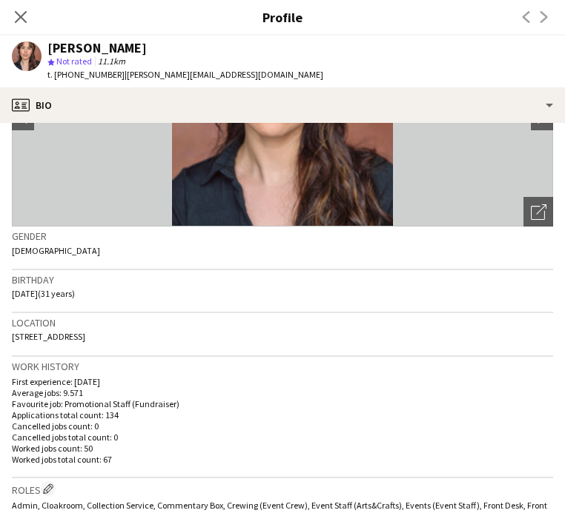
click at [37, 22] on div "Close pop-in" at bounding box center [20, 17] width 41 height 34
click at [24, 16] on icon "Close pop-in" at bounding box center [20, 17] width 14 height 14
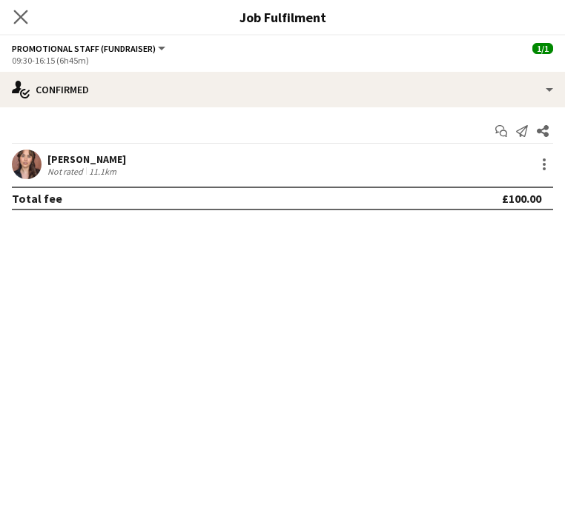
click at [27, 24] on app-icon "Close pop-in" at bounding box center [20, 17] width 21 height 21
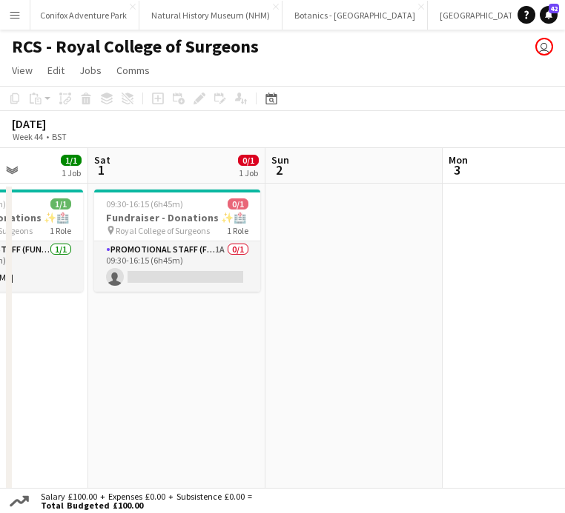
scroll to position [0, 378]
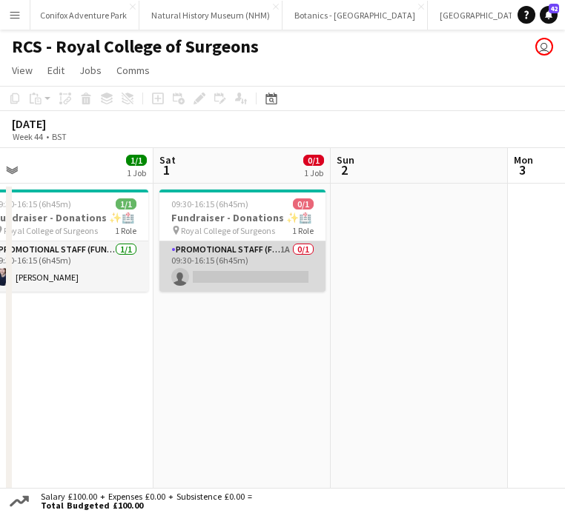
click at [274, 265] on app-card-role "Promotional Staff (Fundraiser) 1A 0/1 09:30-16:15 (6h45m) single-neutral-actions" at bounding box center [242, 267] width 166 height 50
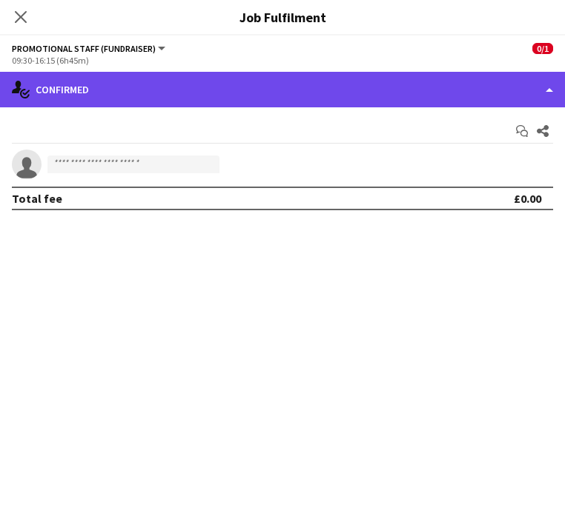
click at [393, 93] on div "single-neutral-actions-check-2 Confirmed" at bounding box center [282, 90] width 565 height 36
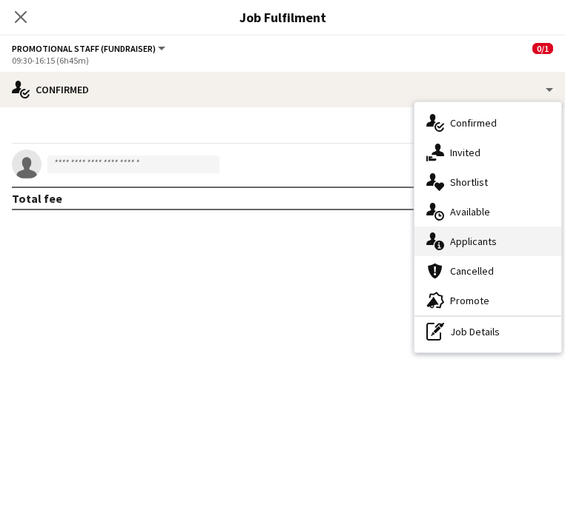
click at [468, 235] on span "Applicants" at bounding box center [473, 241] width 47 height 13
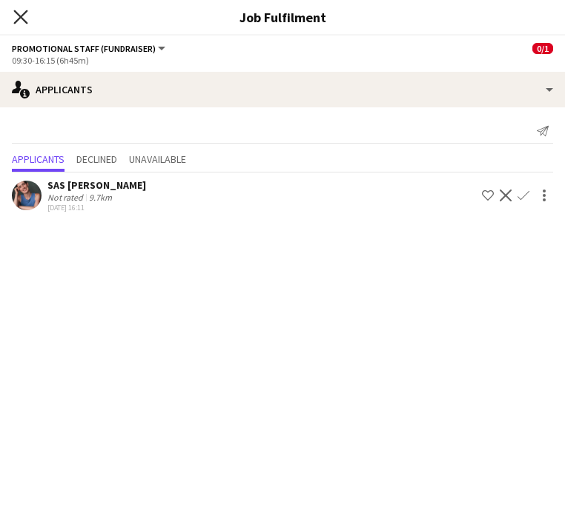
click at [27, 16] on icon "Close pop-in" at bounding box center [20, 17] width 14 height 14
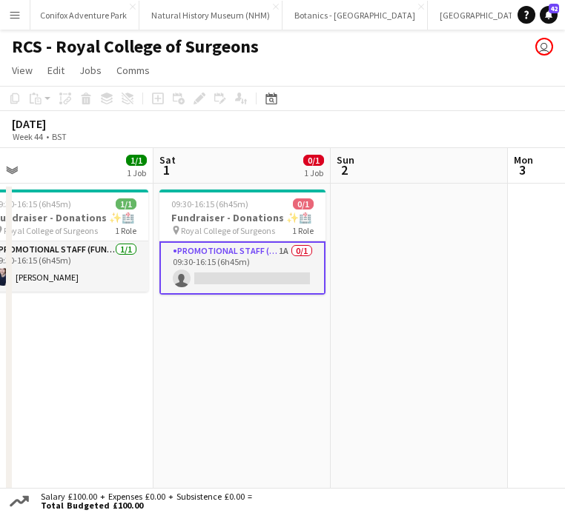
click at [250, 293] on app-card-role "Promotional Staff (Fundraiser) 1A 0/1 09:30-16:15 (6h45m) single-neutral-actions" at bounding box center [242, 268] width 166 height 53
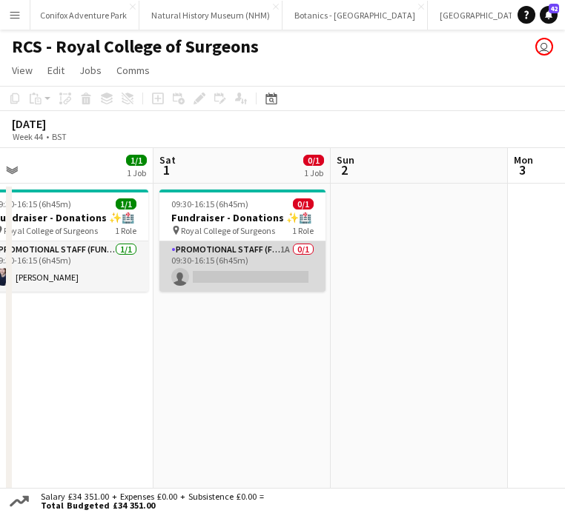
click at [238, 275] on app-card-role "Promotional Staff (Fundraiser) 1A 0/1 09:30-16:15 (6h45m) single-neutral-actions" at bounding box center [242, 267] width 166 height 50
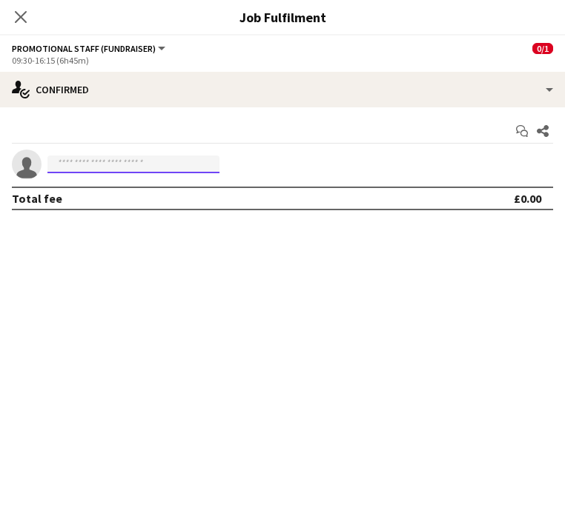
click at [148, 159] on input at bounding box center [133, 165] width 172 height 18
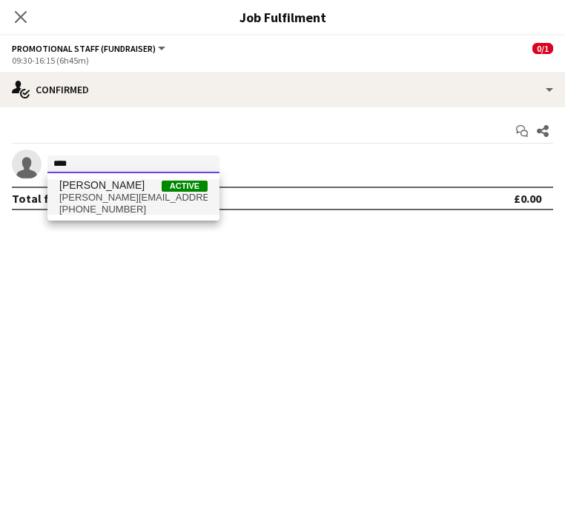
type input "****"
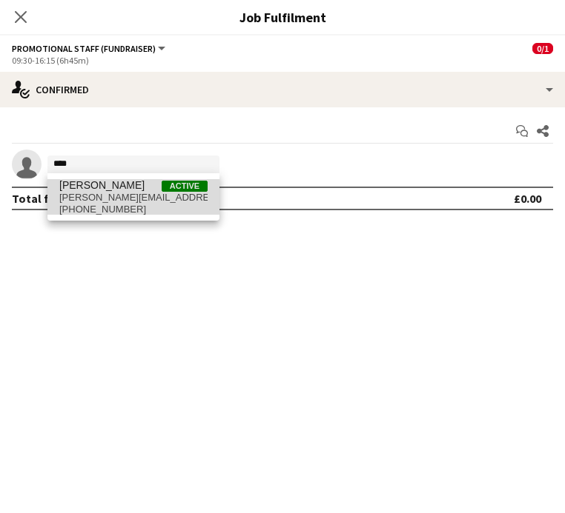
click at [156, 201] on span "[PERSON_NAME][EMAIL_ADDRESS][DOMAIN_NAME]" at bounding box center [133, 198] width 148 height 12
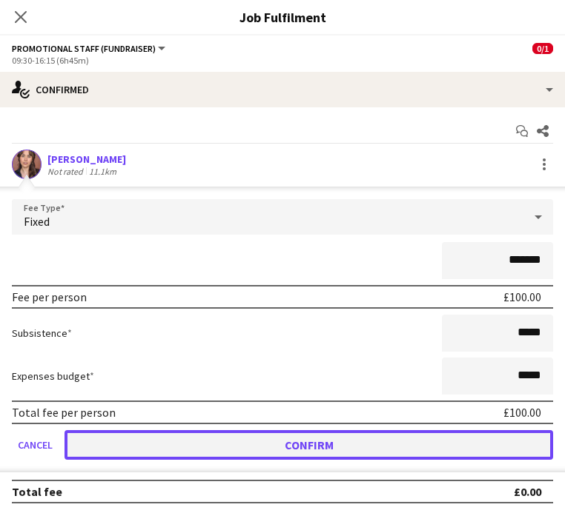
click at [259, 439] on button "Confirm" at bounding box center [308, 445] width 488 height 30
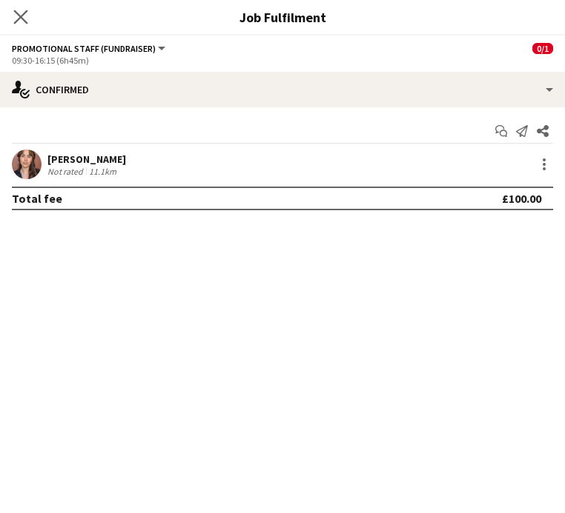
click at [23, 25] on app-icon "Close pop-in" at bounding box center [20, 17] width 21 height 21
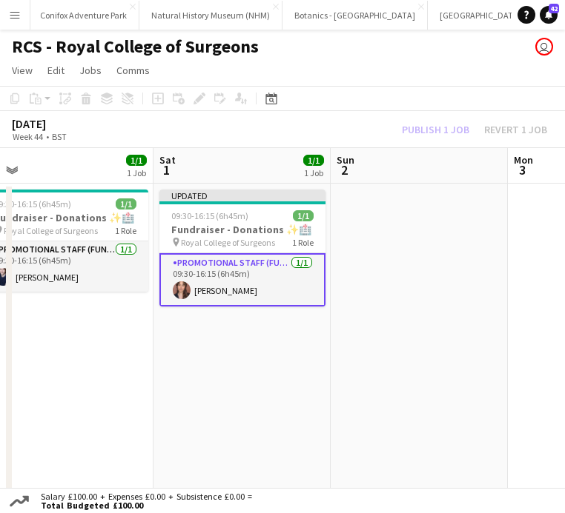
click at [425, 135] on div "Publish 1 job Revert 1 job" at bounding box center [474, 130] width 181 height 16
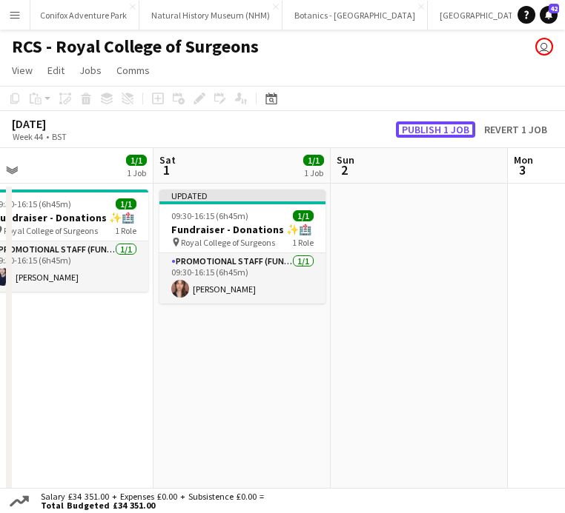
click at [425, 135] on button "Publish 1 job" at bounding box center [435, 130] width 79 height 16
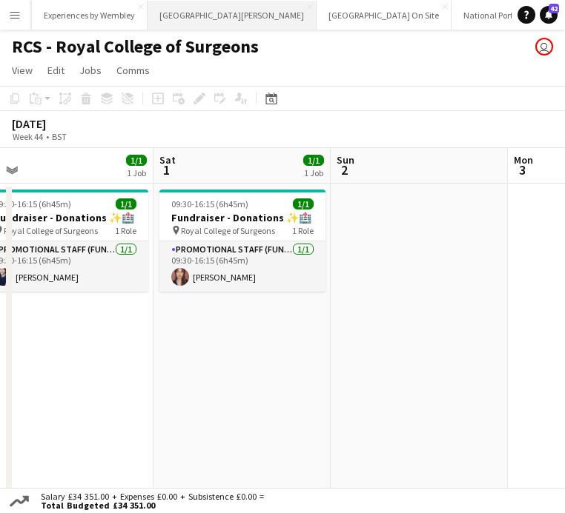
scroll to position [0, 0]
click at [266, 18] on button "Experiences by Wembley Close" at bounding box center [281, 15] width 116 height 29
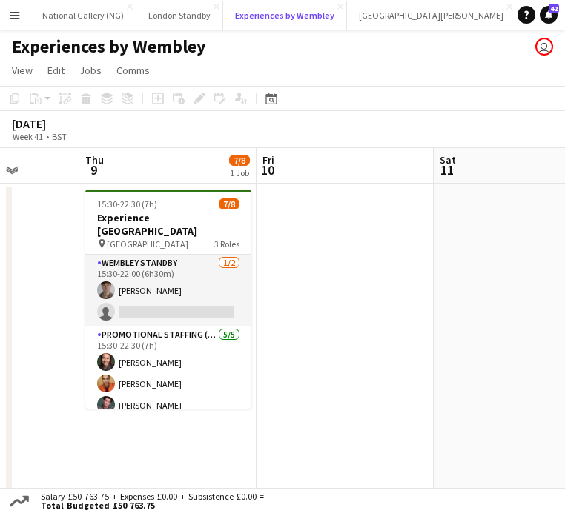
scroll to position [0, 632]
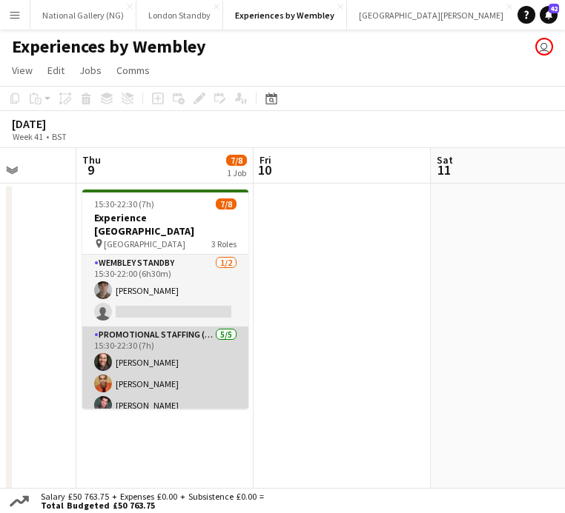
click at [199, 366] on app-card-role "Promotional Staffing (Brand Ambassadors) [DATE] 15:30-22:30 (7h) [PERSON_NAME] …" at bounding box center [165, 395] width 166 height 136
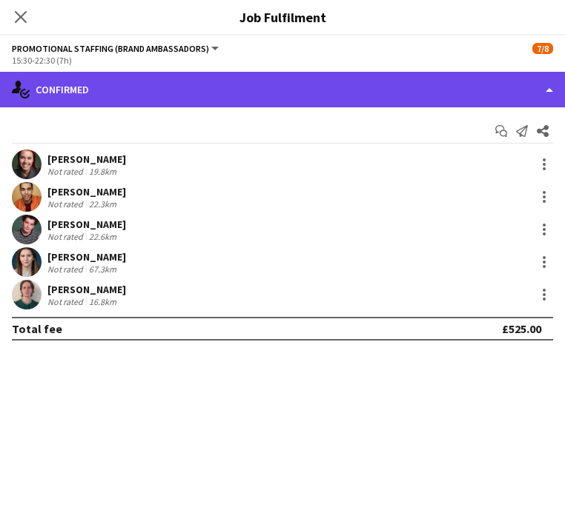
click at [423, 101] on div "single-neutral-actions-check-2 Confirmed" at bounding box center [282, 90] width 565 height 36
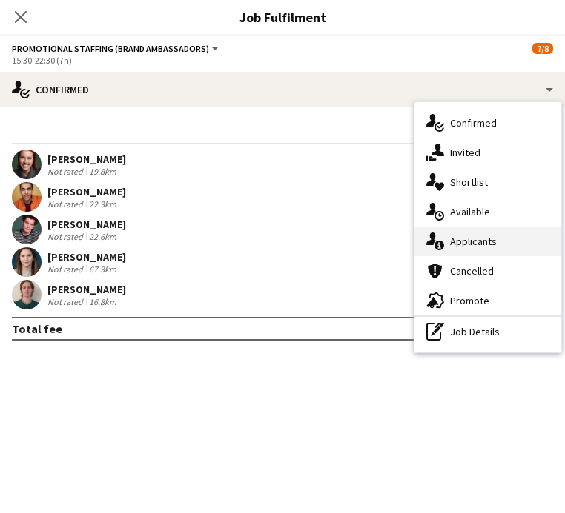
click at [471, 243] on span "Applicants" at bounding box center [473, 241] width 47 height 13
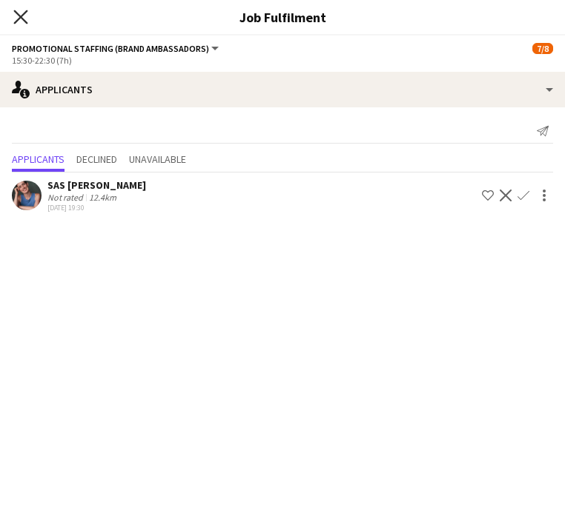
click at [19, 16] on icon at bounding box center [20, 17] width 14 height 14
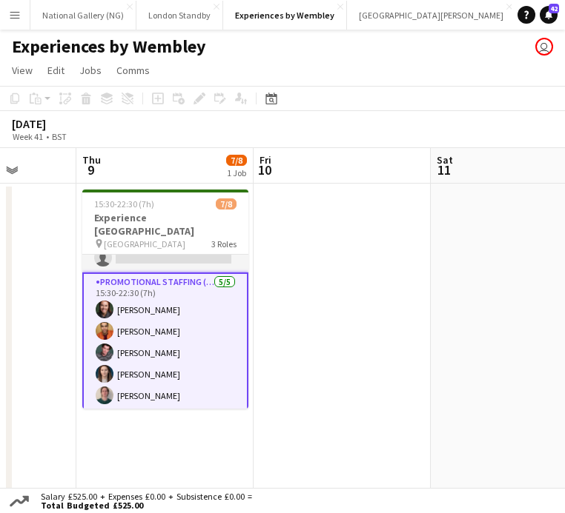
scroll to position [94, 0]
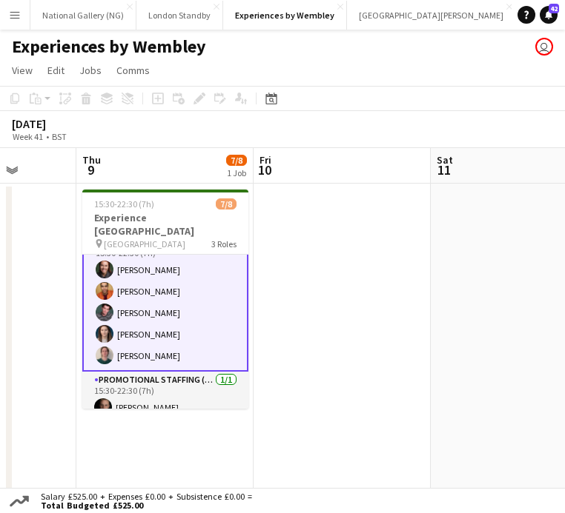
click at [152, 342] on app-card-role "Promotional Staffing (Brand Ambassadors) [DATE] 15:30-22:30 (7h) [PERSON_NAME] …" at bounding box center [165, 302] width 166 height 139
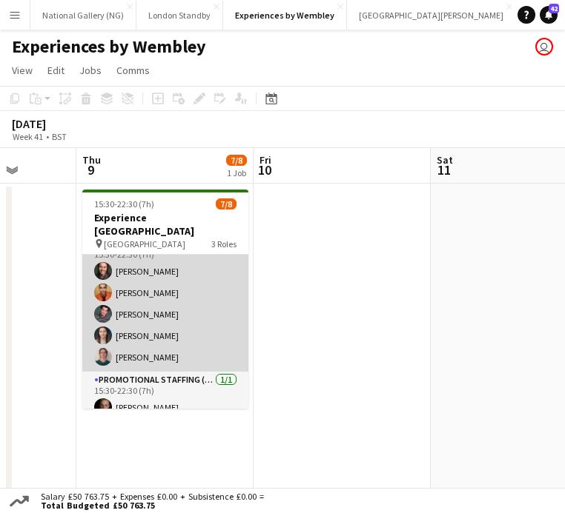
click at [145, 342] on app-card-role "Promotional Staffing (Brand Ambassadors) [DATE] 15:30-22:30 (7h) [PERSON_NAME] …" at bounding box center [165, 304] width 166 height 136
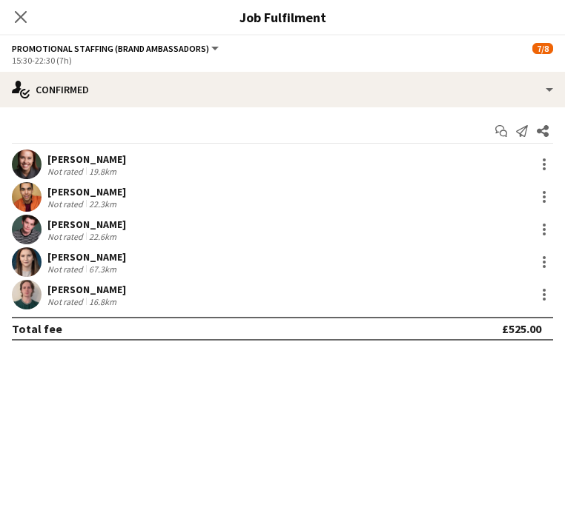
scroll to position [94, 0]
click at [546, 294] on div at bounding box center [544, 295] width 18 height 18
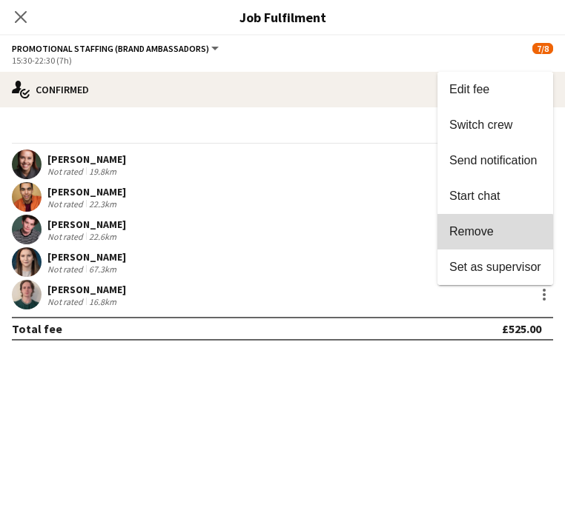
click at [479, 239] on button "Remove" at bounding box center [495, 232] width 116 height 36
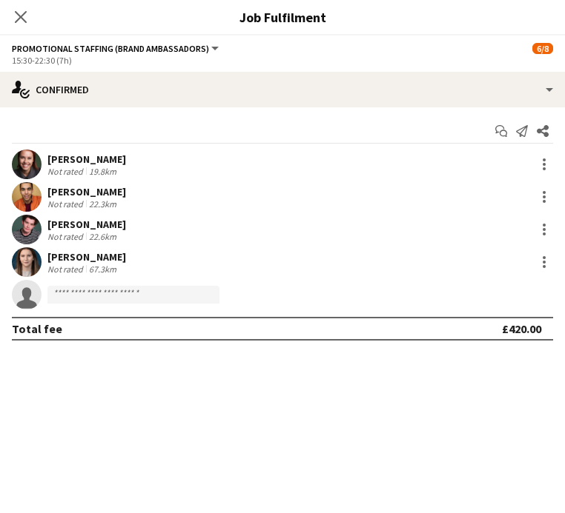
click at [229, 423] on mat-expansion-panel "check Confirmed Start chat Send notification Share [PERSON_NAME] Not rated 19.8…" at bounding box center [282, 310] width 565 height 406
click at [13, 21] on icon "Close pop-in" at bounding box center [20, 17] width 14 height 14
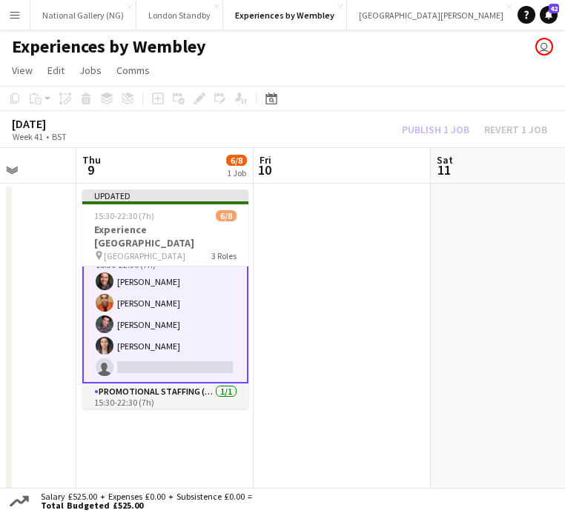
click at [439, 132] on div "Publish 1 job Revert 1 job" at bounding box center [474, 130] width 181 height 16
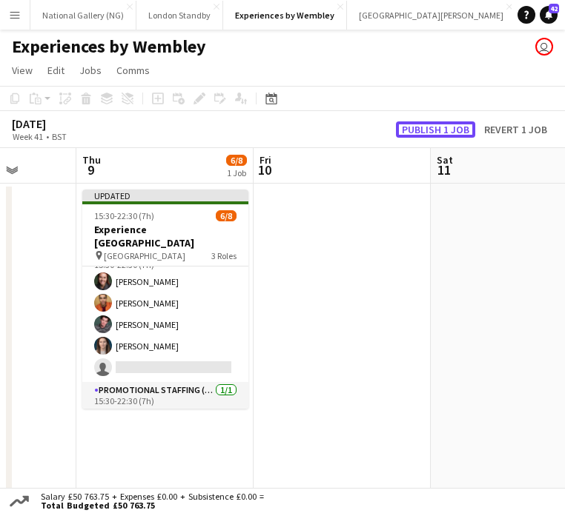
click at [439, 132] on button "Publish 1 job" at bounding box center [435, 130] width 79 height 16
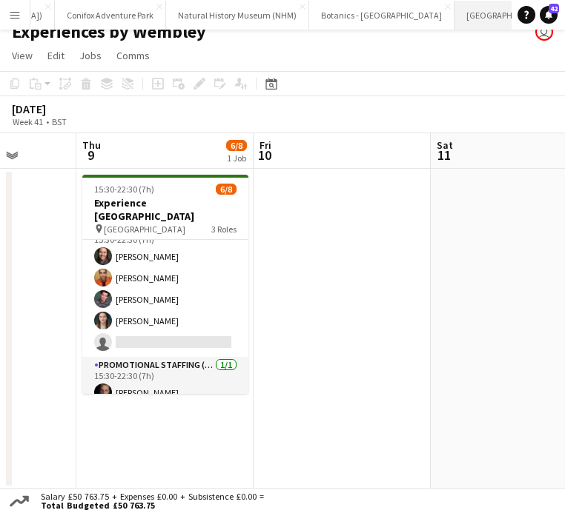
scroll to position [0, 951]
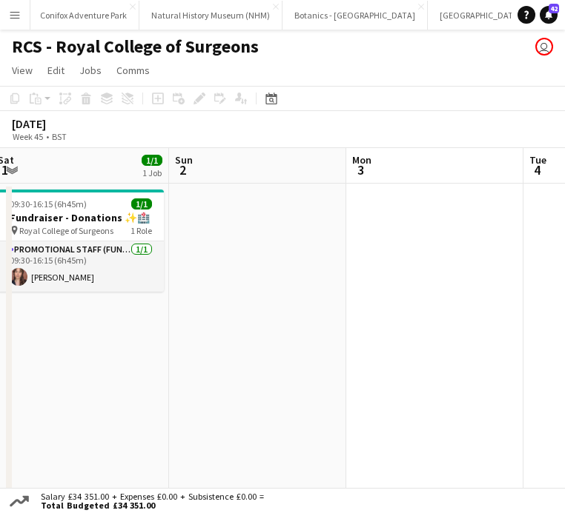
scroll to position [0, 433]
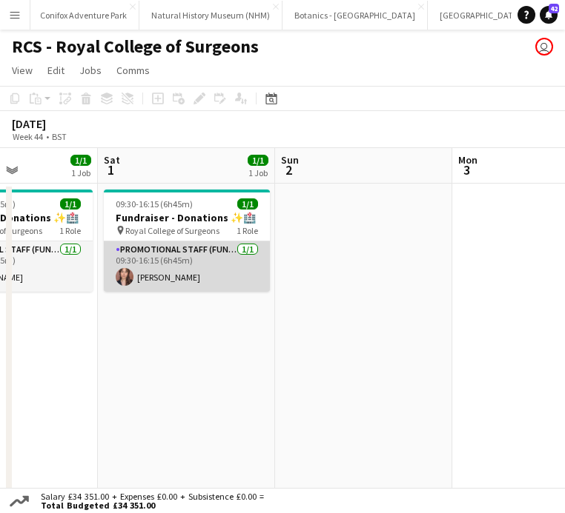
click at [166, 285] on app-card-role "Promotional Staff (Fundraiser) [DATE] 09:30-16:15 (6h45m) [PERSON_NAME]" at bounding box center [187, 267] width 166 height 50
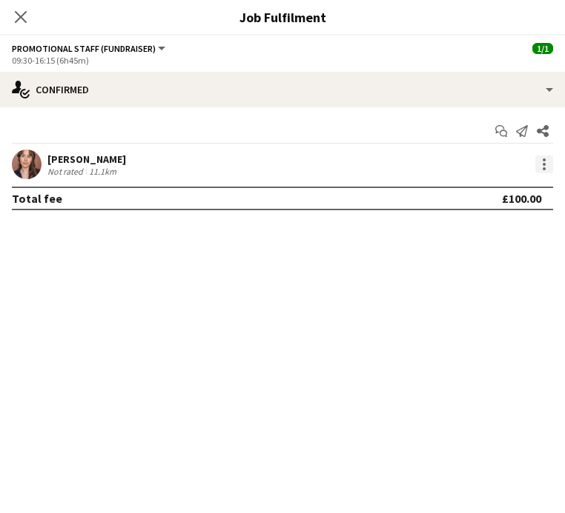
click at [544, 170] on div at bounding box center [544, 165] width 18 height 18
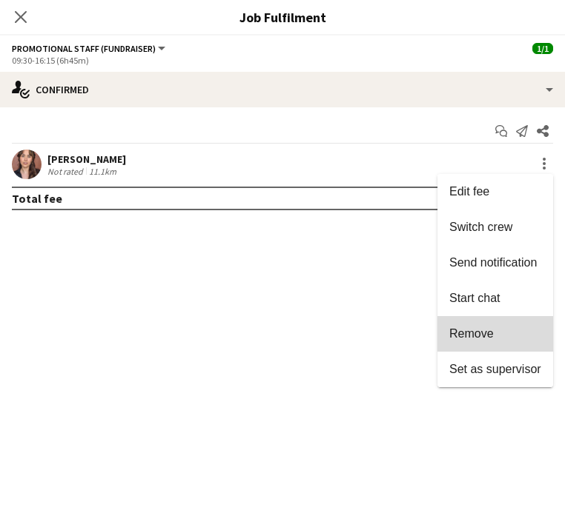
click at [514, 325] on button "Remove" at bounding box center [495, 334] width 116 height 36
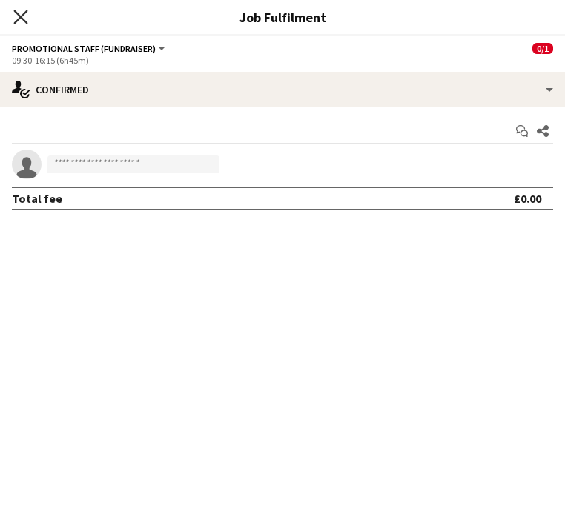
click at [19, 16] on icon at bounding box center [20, 17] width 14 height 14
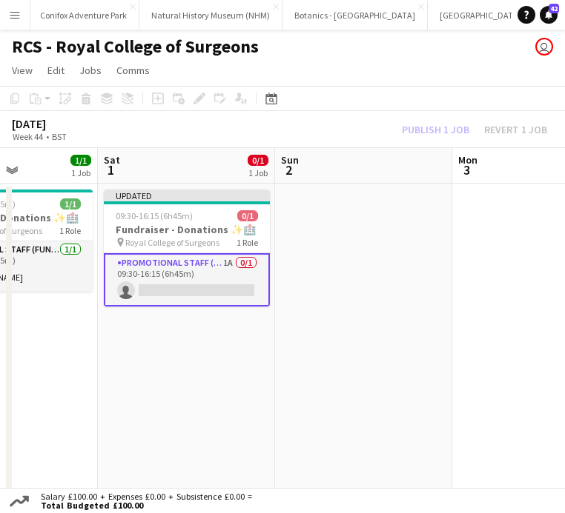
click at [423, 127] on div "Publish 1 job Revert 1 job" at bounding box center [474, 130] width 181 height 16
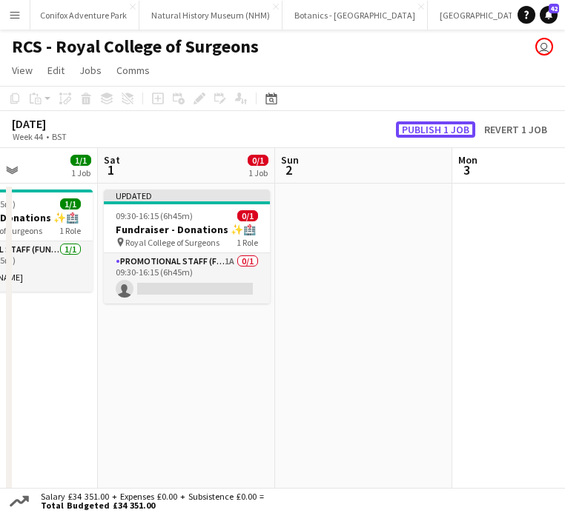
click at [423, 127] on button "Publish 1 job" at bounding box center [435, 130] width 79 height 16
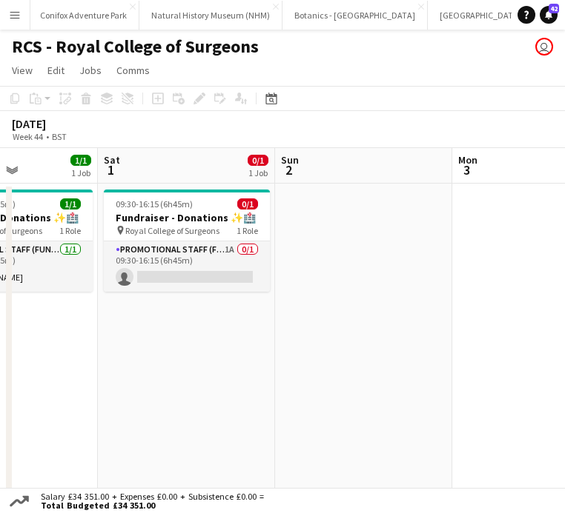
click at [334, 229] on app-date-cell at bounding box center [363, 344] width 177 height 321
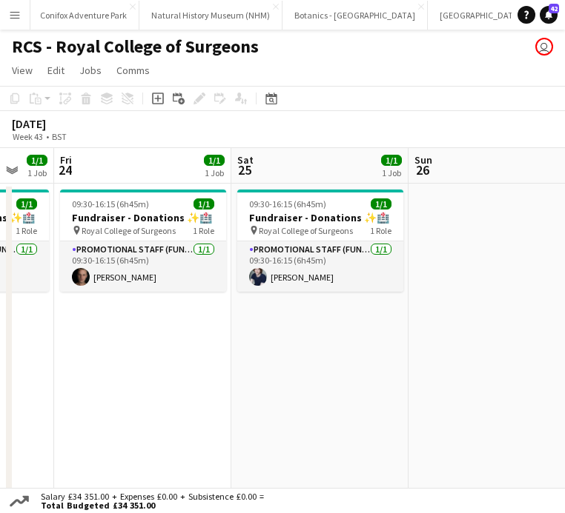
scroll to position [0, 402]
